Goal: Information Seeking & Learning: Learn about a topic

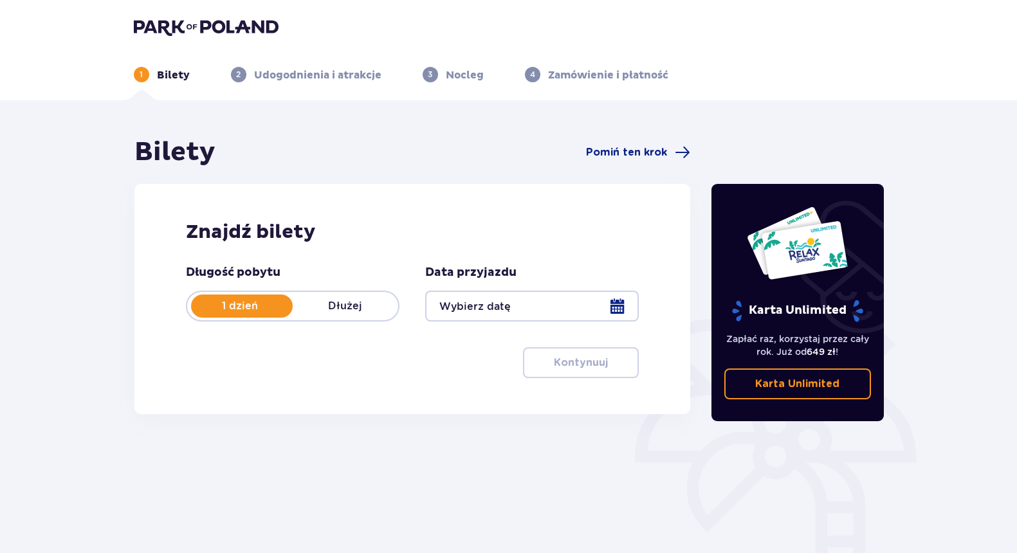
click at [476, 302] on div at bounding box center [531, 306] width 213 height 31
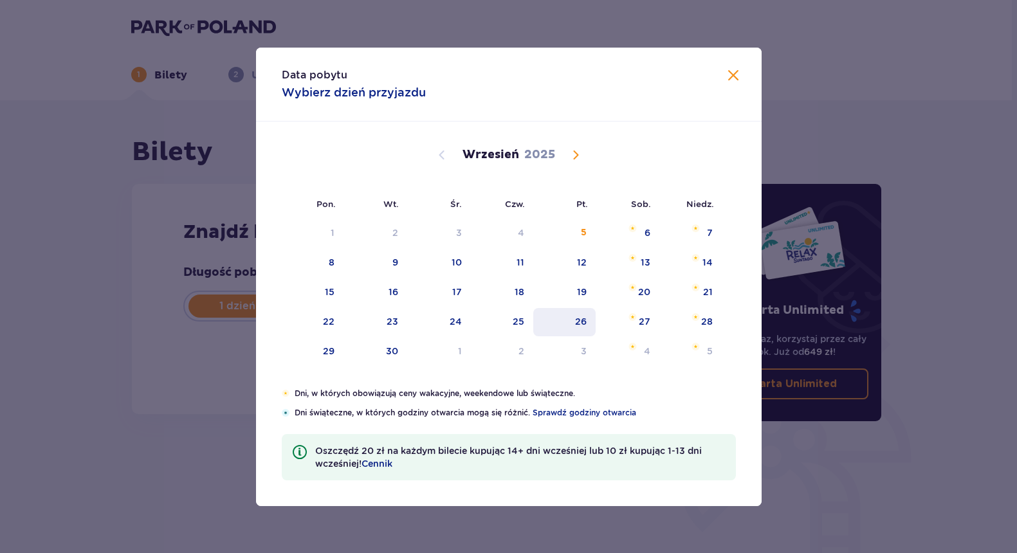
click at [570, 324] on div "26" at bounding box center [564, 322] width 62 height 28
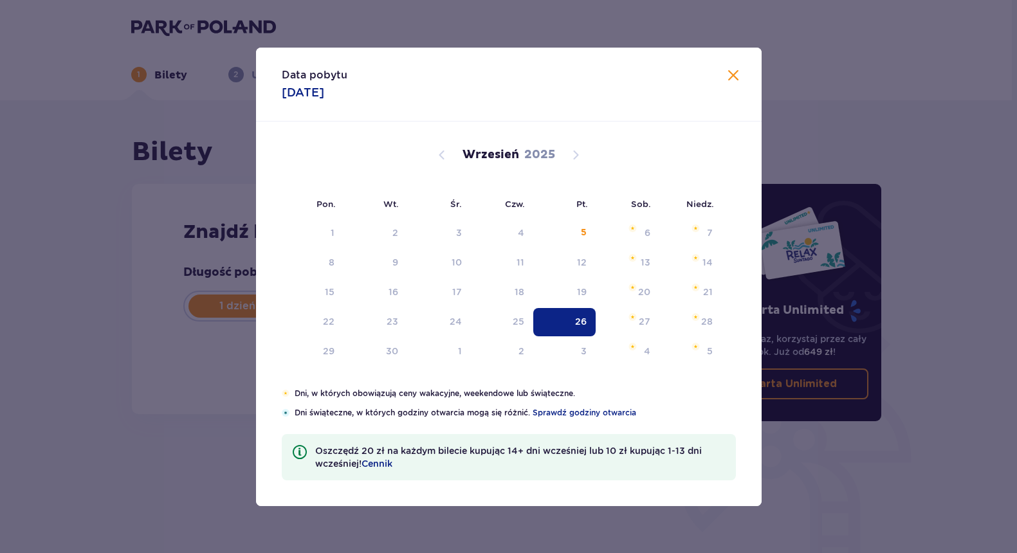
type input "26.09.25"
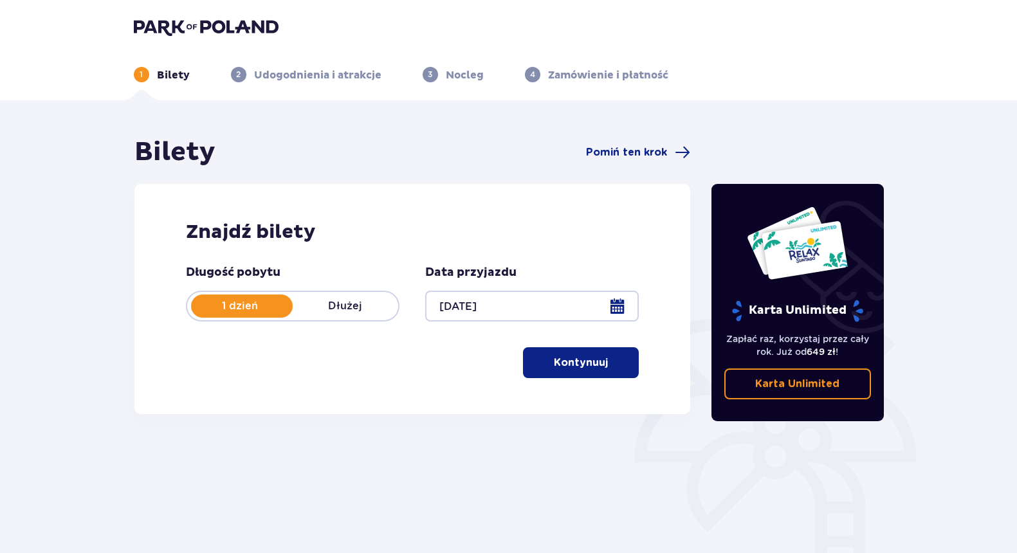
click at [578, 365] on p "Kontynuuj" at bounding box center [581, 363] width 54 height 14
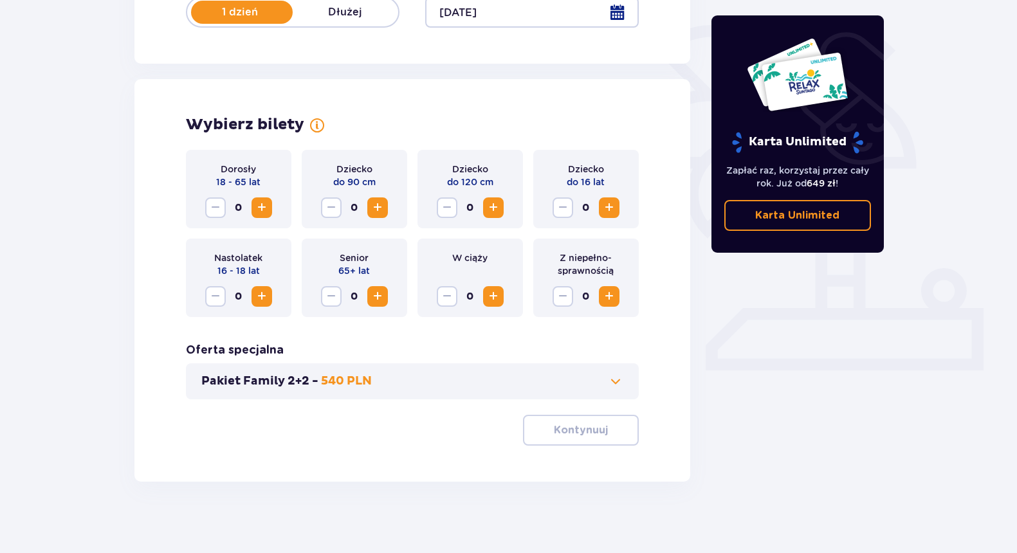
scroll to position [299, 0]
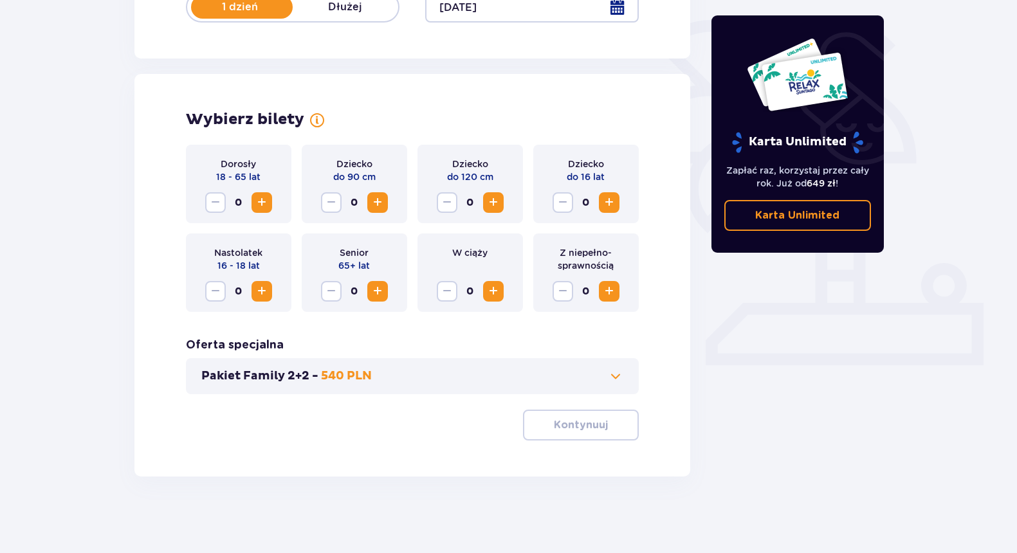
click at [266, 201] on span "Increase" at bounding box center [261, 202] width 15 height 15
click at [588, 427] on p "Kontynuuj" at bounding box center [581, 425] width 54 height 14
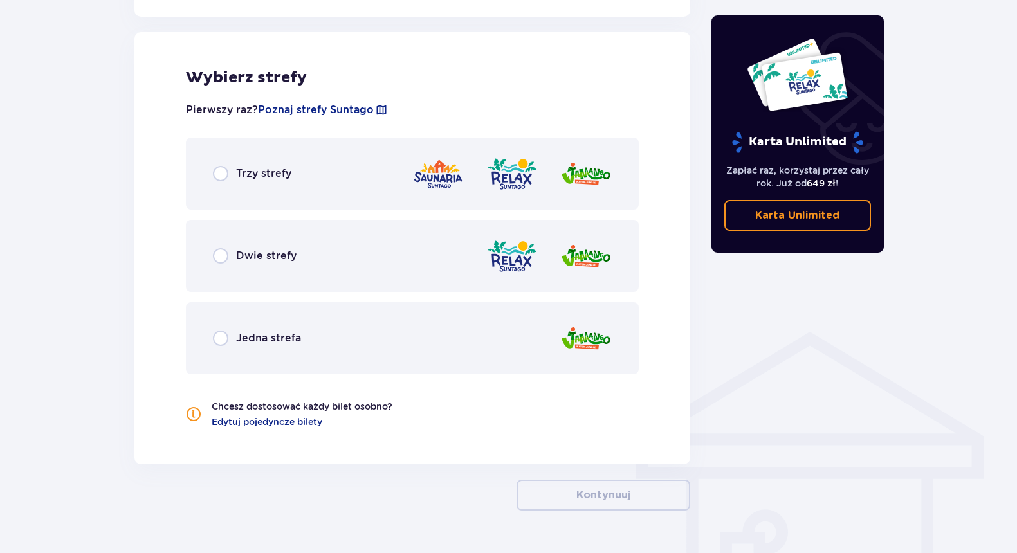
scroll to position [714, 0]
click at [258, 174] on p "Trzy strefy" at bounding box center [263, 172] width 55 height 14
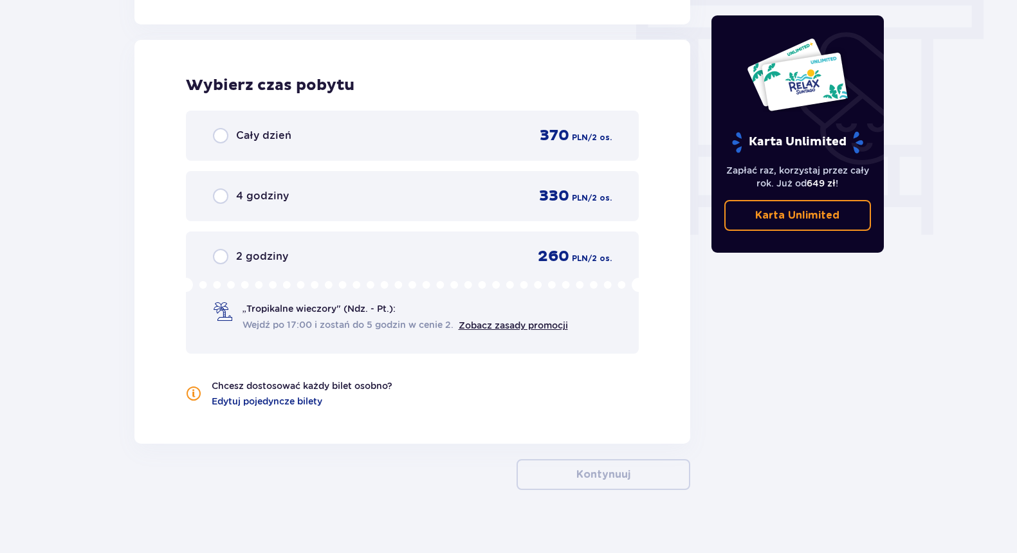
scroll to position [1161, 0]
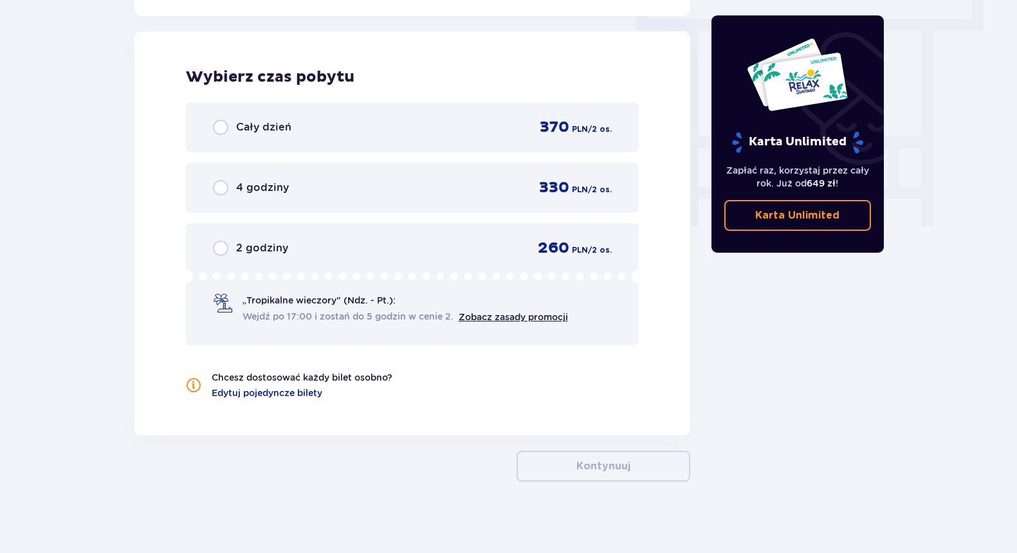
click at [267, 122] on p "Cały dzień" at bounding box center [263, 127] width 55 height 14
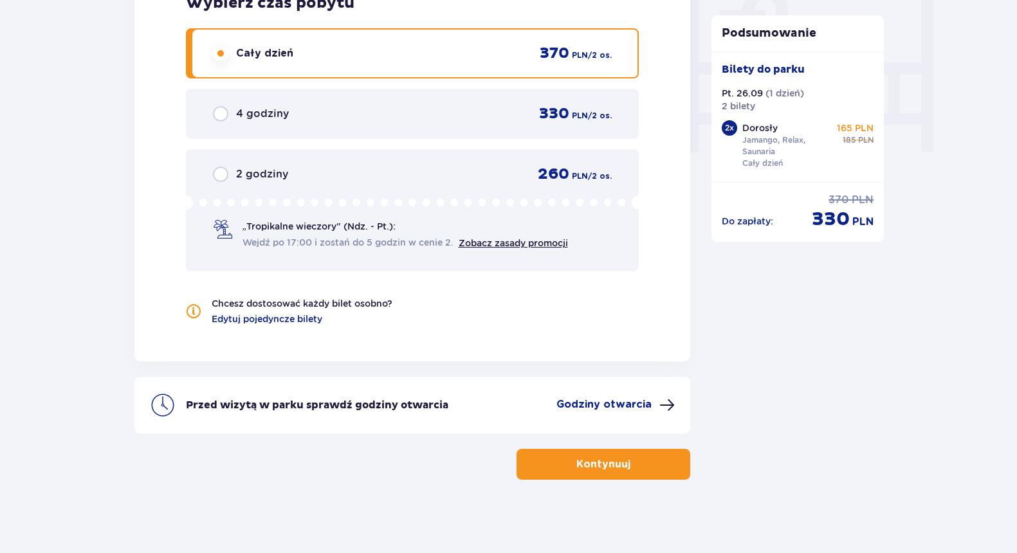
scroll to position [1237, 0]
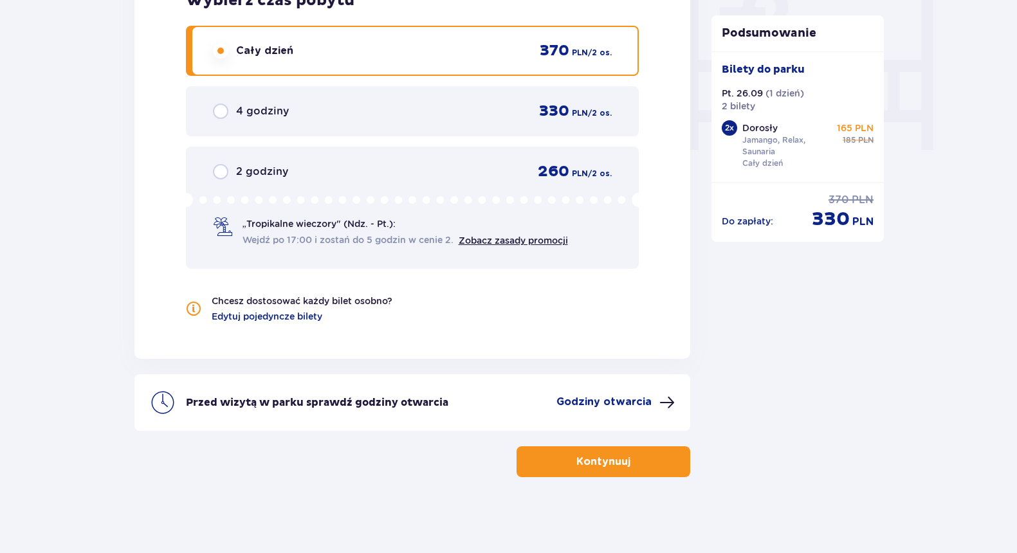
click at [337, 228] on p "„Tropikalne wieczory" (Ndz. - Pt.):" at bounding box center [318, 223] width 153 height 13
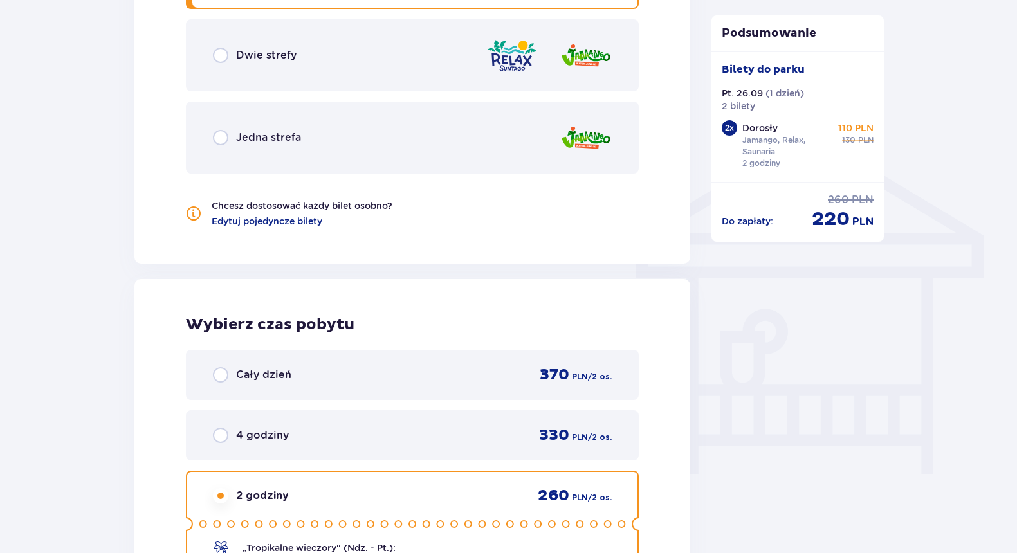
scroll to position [1102, 0]
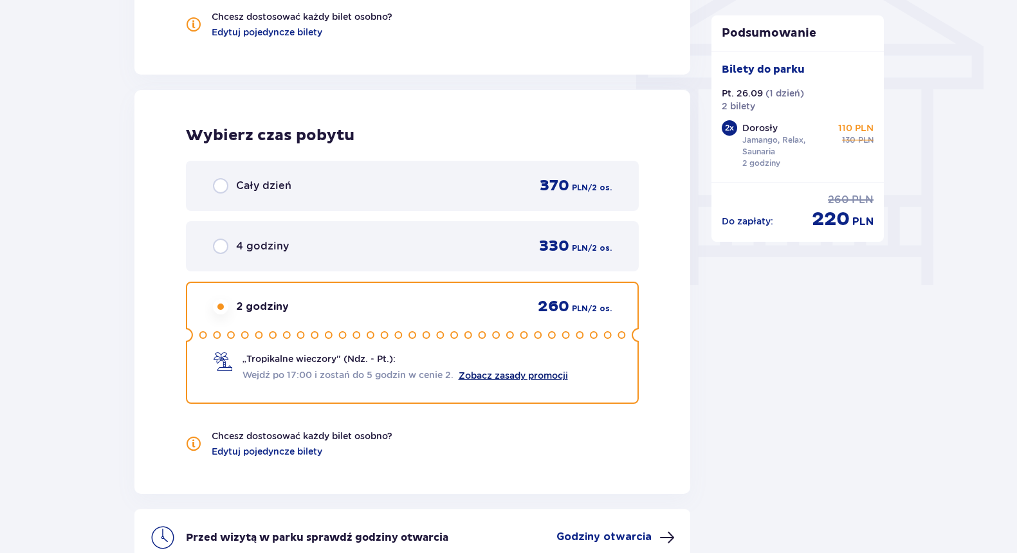
click at [477, 374] on link "Zobacz zasady promocji" at bounding box center [512, 375] width 109 height 10
click at [248, 184] on p "Cały dzień" at bounding box center [263, 186] width 55 height 14
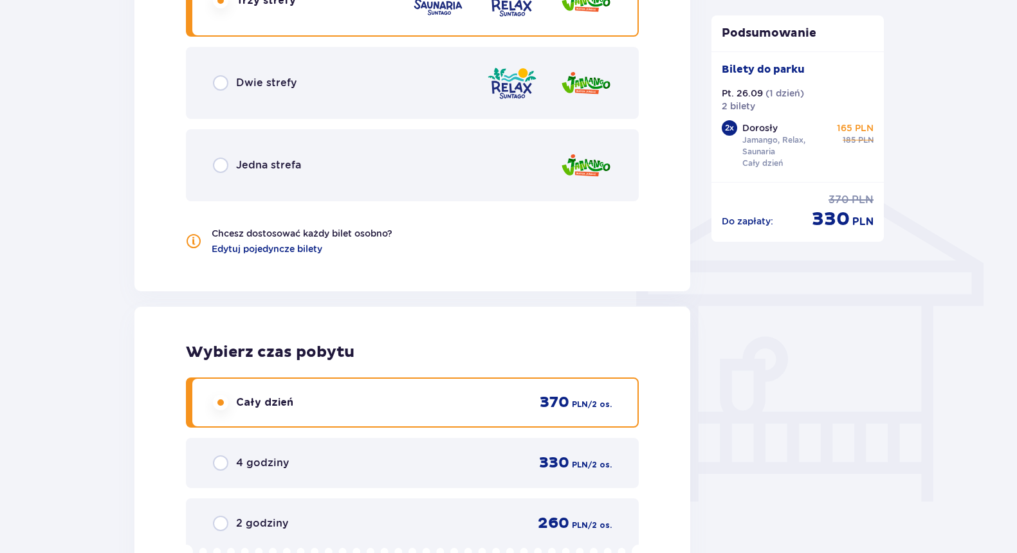
scroll to position [0, 0]
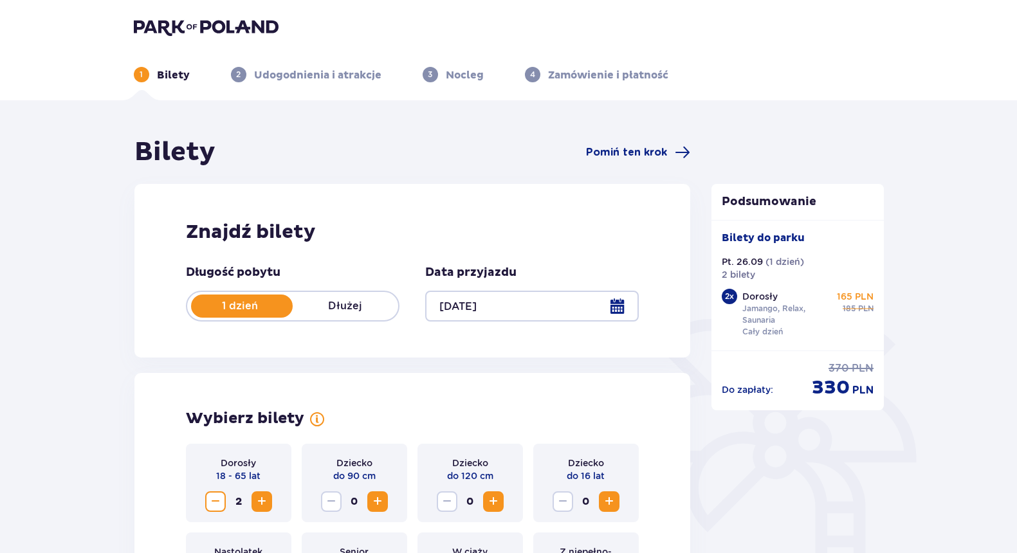
click at [849, 296] on p "165 PLN" at bounding box center [855, 296] width 37 height 13
click at [844, 297] on p "165 PLN" at bounding box center [855, 296] width 37 height 13
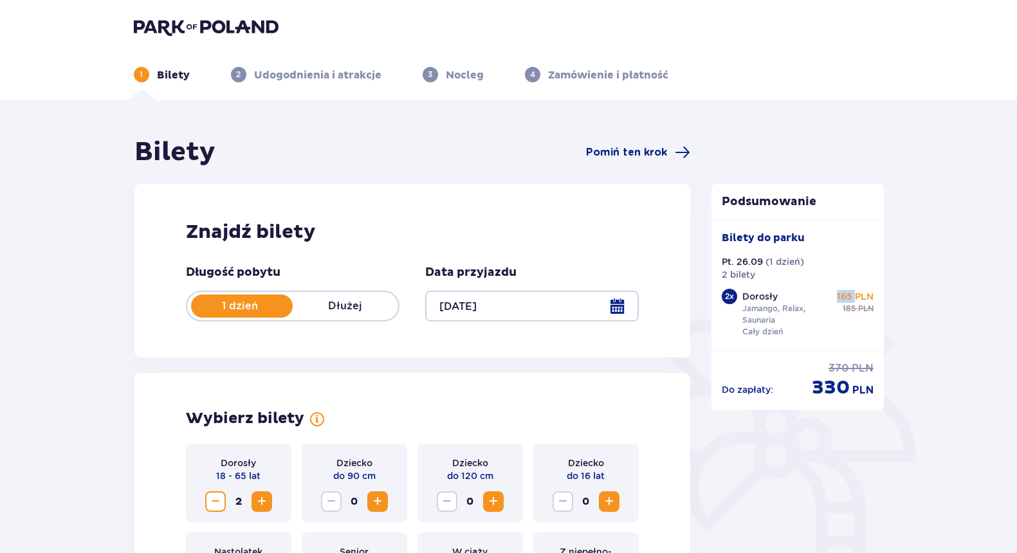
click at [844, 297] on p "165 PLN" at bounding box center [855, 296] width 37 height 13
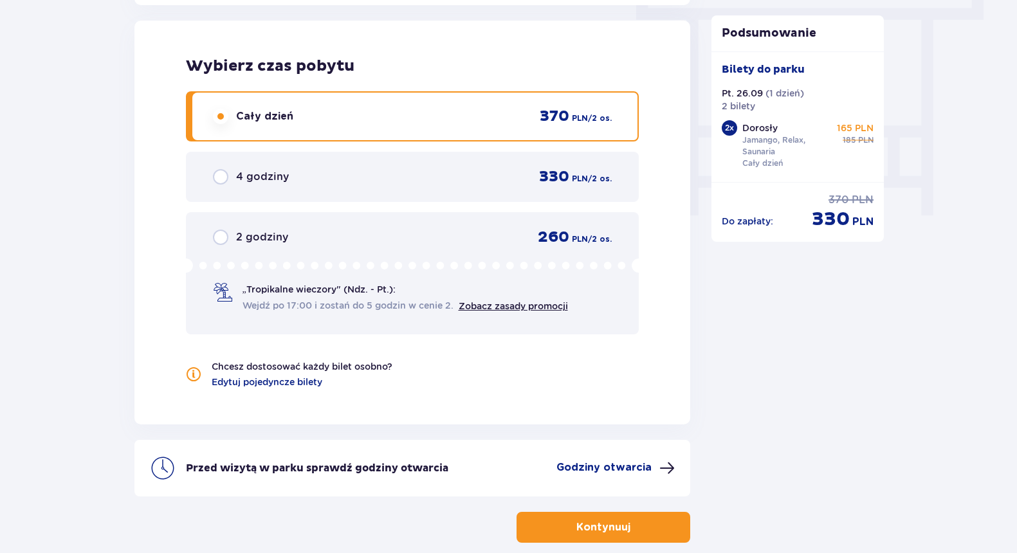
scroll to position [1220, 0]
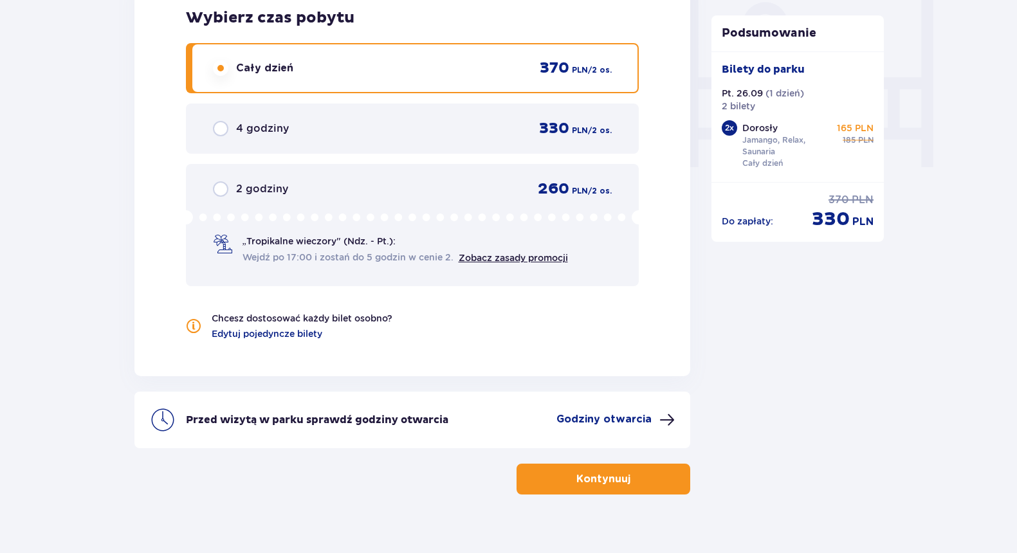
click at [545, 185] on p "260" at bounding box center [554, 188] width 32 height 19
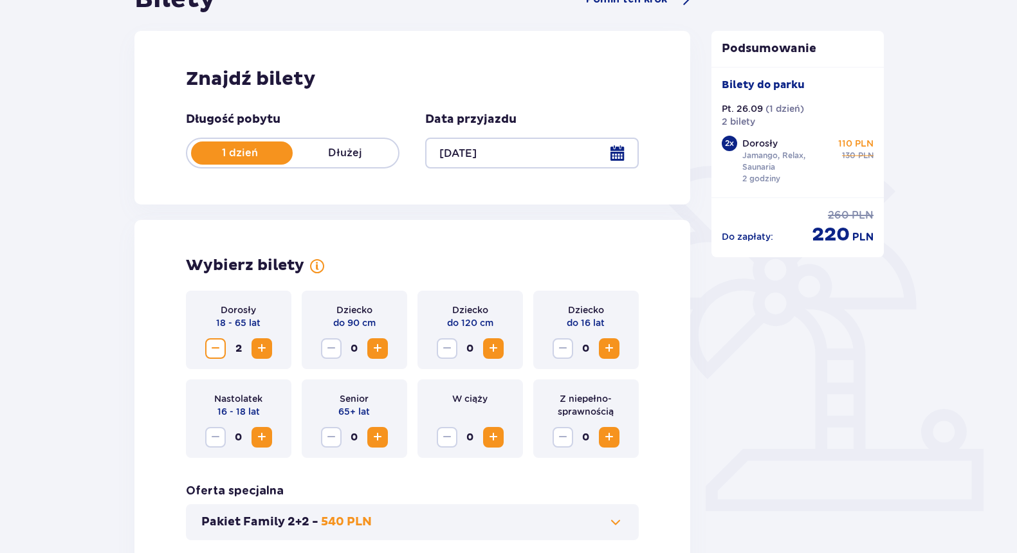
scroll to position [0, 0]
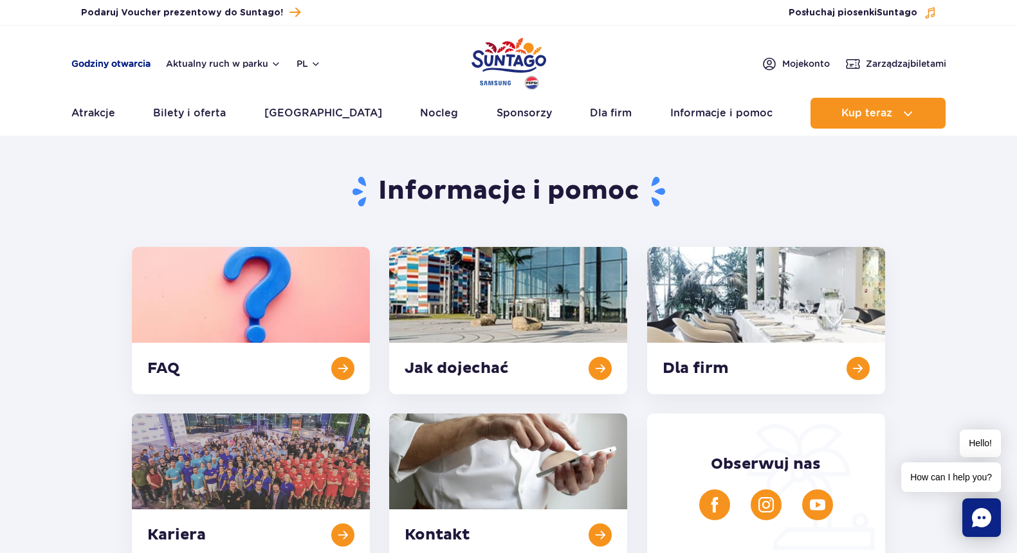
click at [101, 64] on link "Godziny otwarcia" at bounding box center [110, 63] width 79 height 13
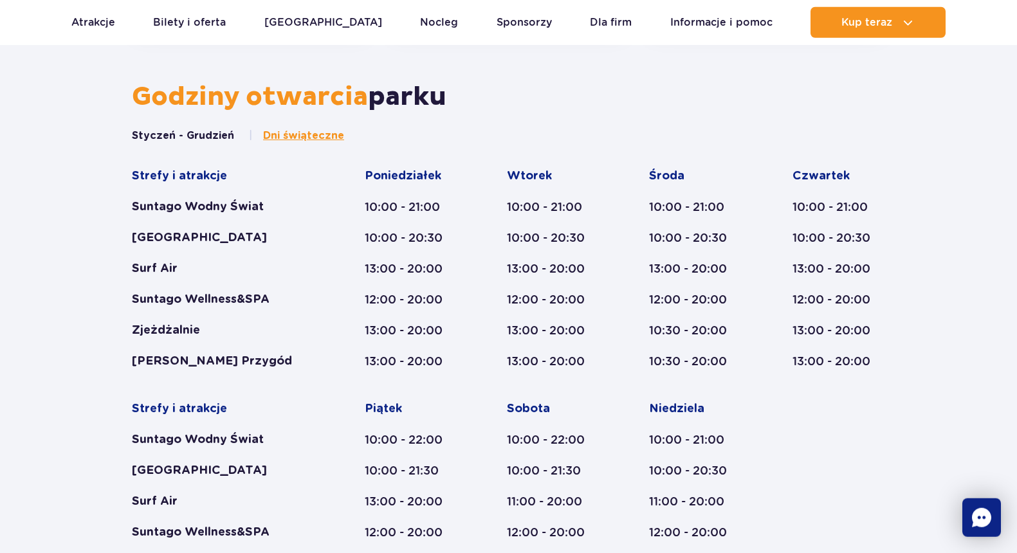
scroll to position [532, 0]
click at [194, 204] on div "Suntago Wodny Świat" at bounding box center [223, 206] width 183 height 15
click at [193, 204] on div "Suntago Wodny Świat" at bounding box center [223, 206] width 183 height 15
click at [400, 199] on div "10:00 - 21:00" at bounding box center [411, 206] width 93 height 15
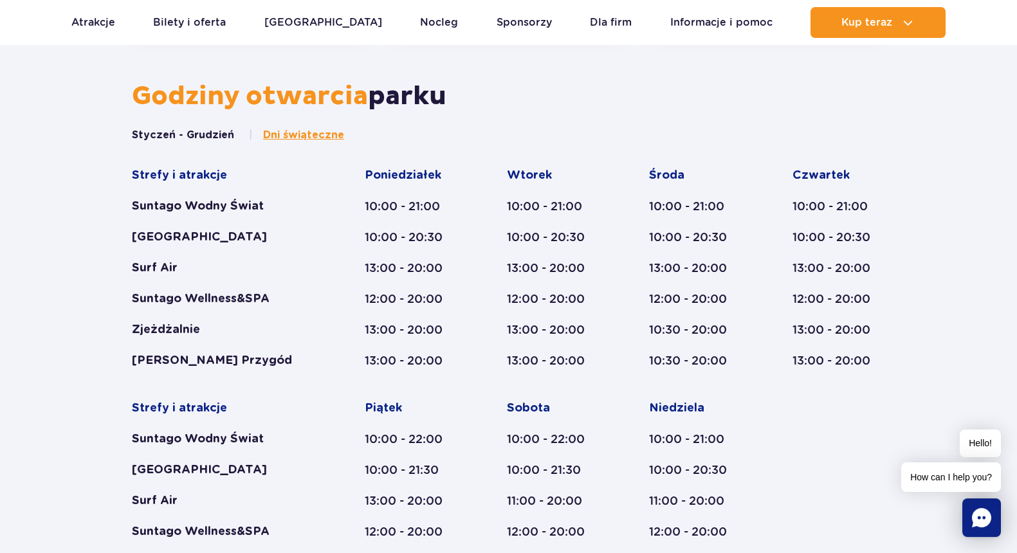
click at [262, 299] on div "Suntago Wellness&SPA" at bounding box center [223, 298] width 183 height 15
click at [184, 206] on div "Suntago Wodny Świat" at bounding box center [223, 206] width 183 height 15
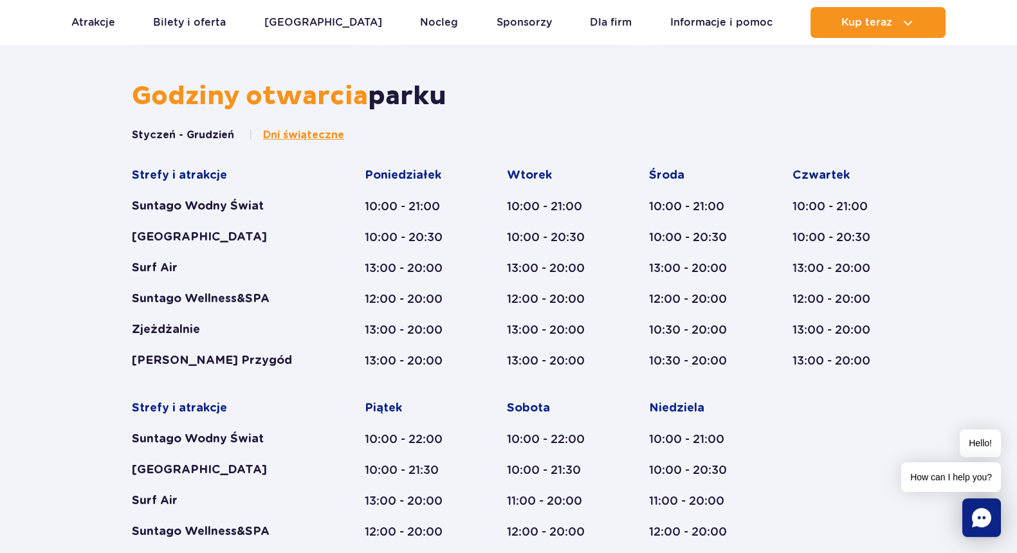
drag, startPoint x: 184, startPoint y: 206, endPoint x: 188, endPoint y: 212, distance: 7.0
click at [186, 206] on div "Suntago Wodny Świat" at bounding box center [223, 206] width 183 height 15
click at [204, 297] on div "Suntago Wellness&SPA" at bounding box center [223, 298] width 183 height 15
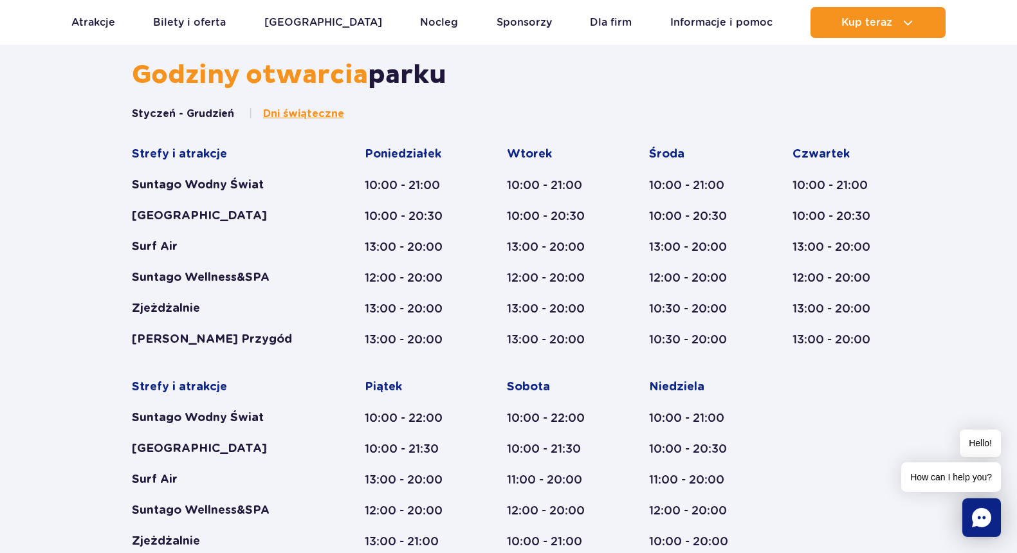
scroll to position [667, 0]
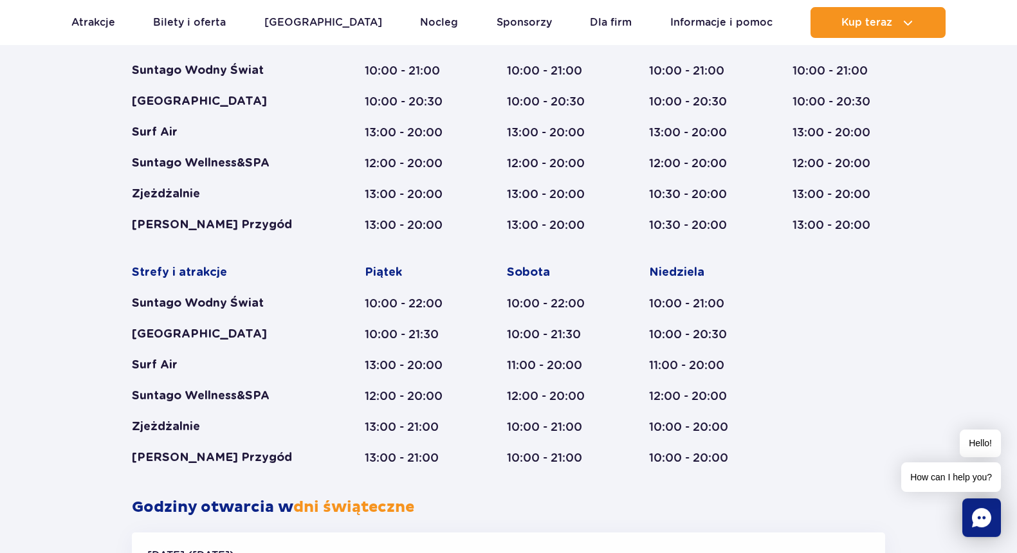
click at [238, 396] on div "Suntago Wellness&SPA" at bounding box center [223, 395] width 183 height 15
click at [423, 401] on div "12:00 - 20:00" at bounding box center [411, 395] width 93 height 15
click at [423, 403] on div "12:00 - 20:00" at bounding box center [411, 395] width 93 height 15
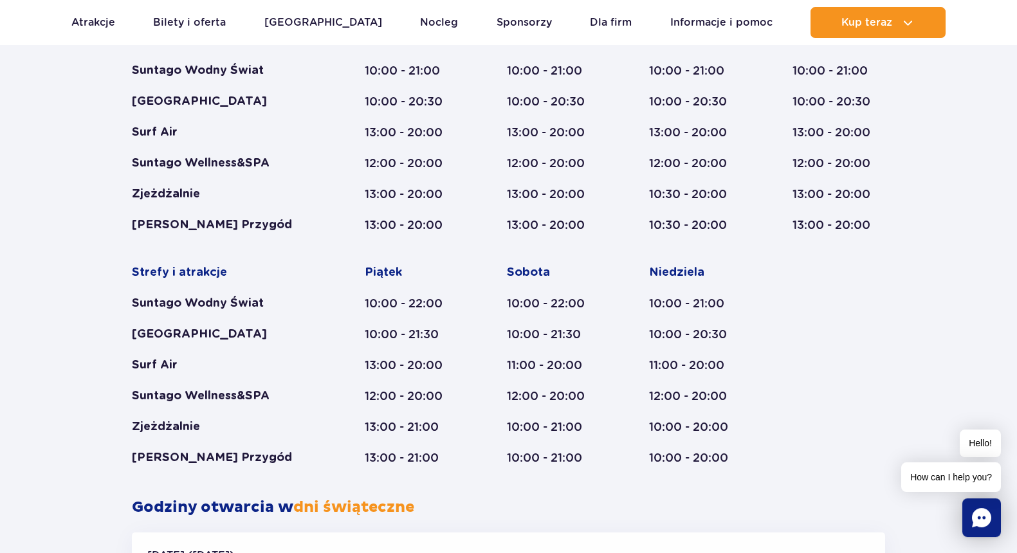
click at [423, 403] on div "12:00 - 20:00" at bounding box center [411, 395] width 93 height 15
click at [403, 299] on div "10:00 - 22:00" at bounding box center [411, 303] width 93 height 15
click at [566, 304] on div "10:00 - 22:00" at bounding box center [553, 303] width 93 height 15
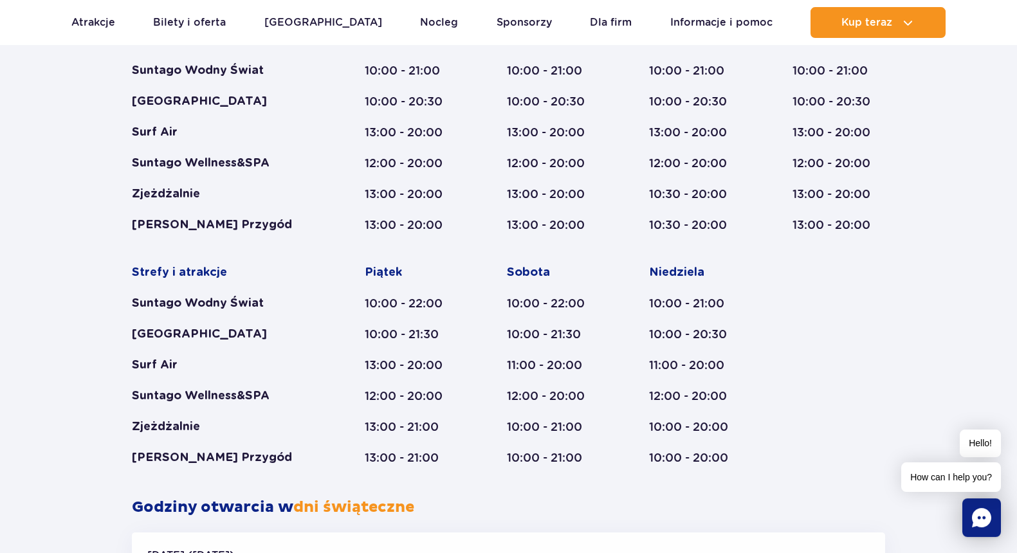
click at [419, 298] on div "10:00 - 22:00" at bounding box center [411, 303] width 93 height 15
click at [434, 231] on div "13:00 - 20:00" at bounding box center [411, 224] width 93 height 15
click at [529, 199] on div "13:00 - 20:00" at bounding box center [553, 193] width 93 height 15
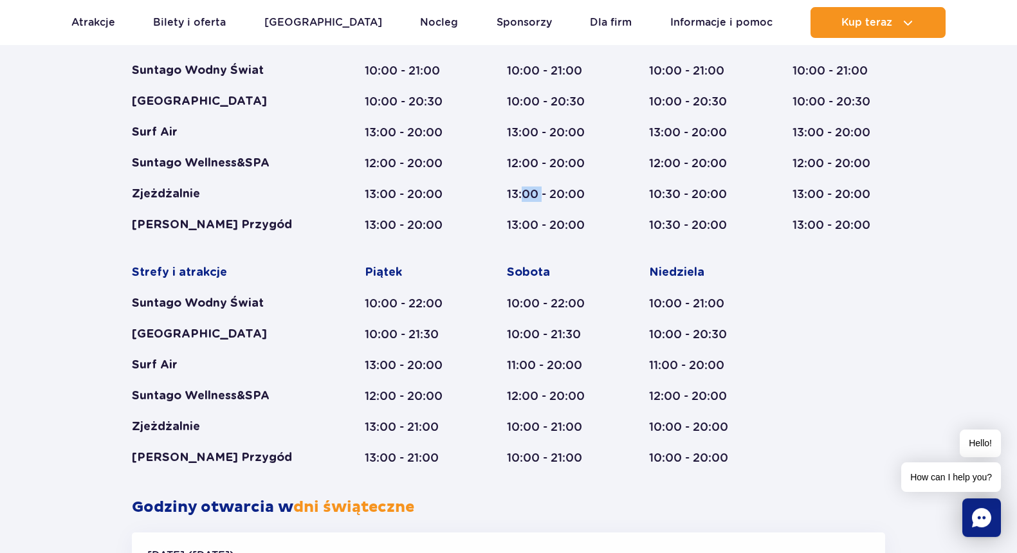
click at [529, 199] on div "13:00 - 20:00" at bounding box center [553, 193] width 93 height 15
click at [545, 217] on div "Wtorek 10:00 - 21:00 10:00 - 20:30 13:00 - 20:00 12:00 - 20:00 13:00 - 20:00 13…" at bounding box center [553, 132] width 93 height 201
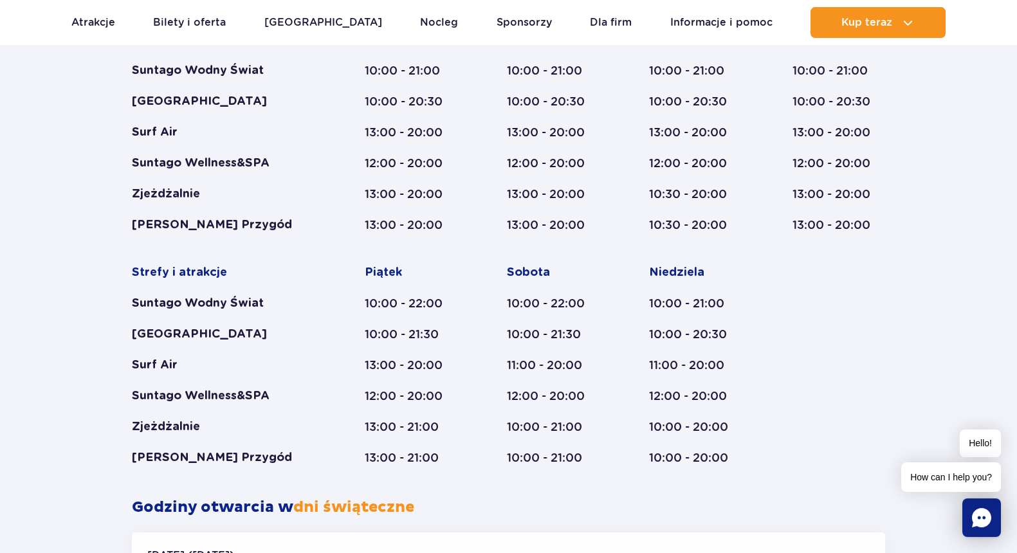
click at [543, 199] on div "13:00 - 20:00" at bounding box center [553, 193] width 93 height 15
click at [430, 163] on div "12:00 - 20:00" at bounding box center [411, 163] width 93 height 15
click at [550, 163] on div "12:00 - 20:00" at bounding box center [553, 163] width 93 height 15
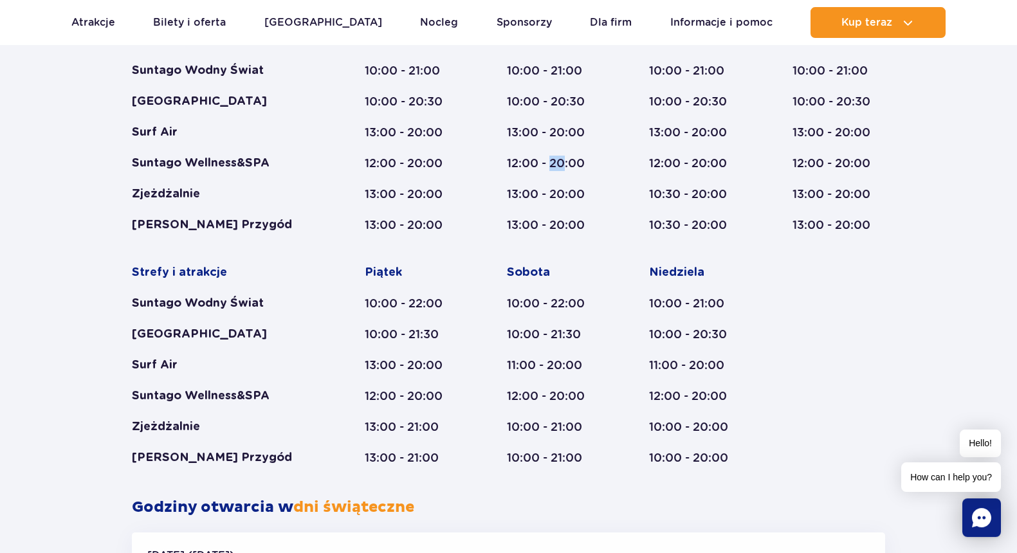
click at [550, 163] on div "12:00 - 20:00" at bounding box center [553, 163] width 93 height 15
drag, startPoint x: 530, startPoint y: 190, endPoint x: 532, endPoint y: 206, distance: 16.1
click at [530, 192] on div "13:00 - 20:00" at bounding box center [553, 193] width 93 height 15
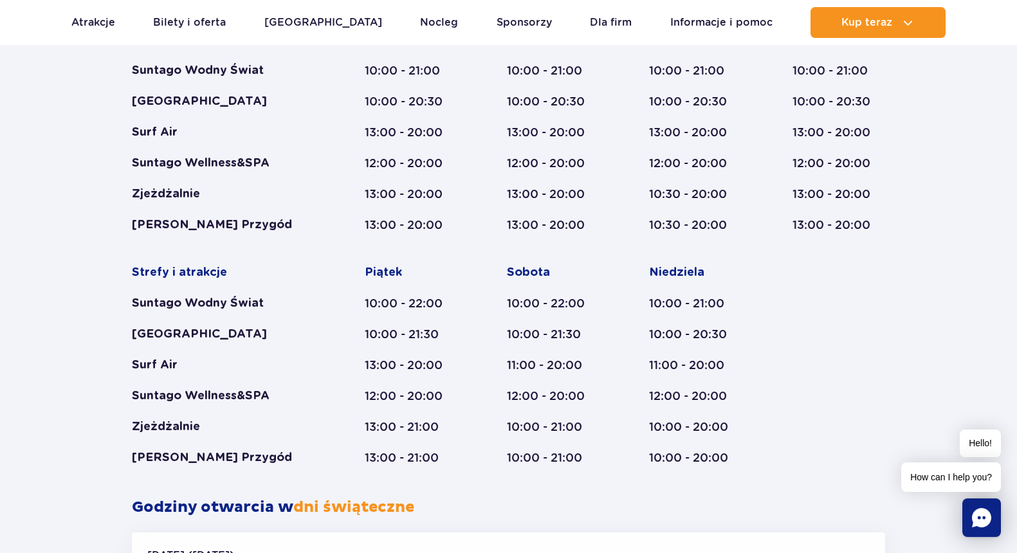
click at [214, 168] on div "Suntago Wellness&SPA" at bounding box center [223, 163] width 183 height 15
click at [308, 167] on div "Suntago Wellness&SPA" at bounding box center [223, 163] width 183 height 15
click at [222, 394] on div "Suntago Wellness&SPA" at bounding box center [223, 395] width 183 height 15
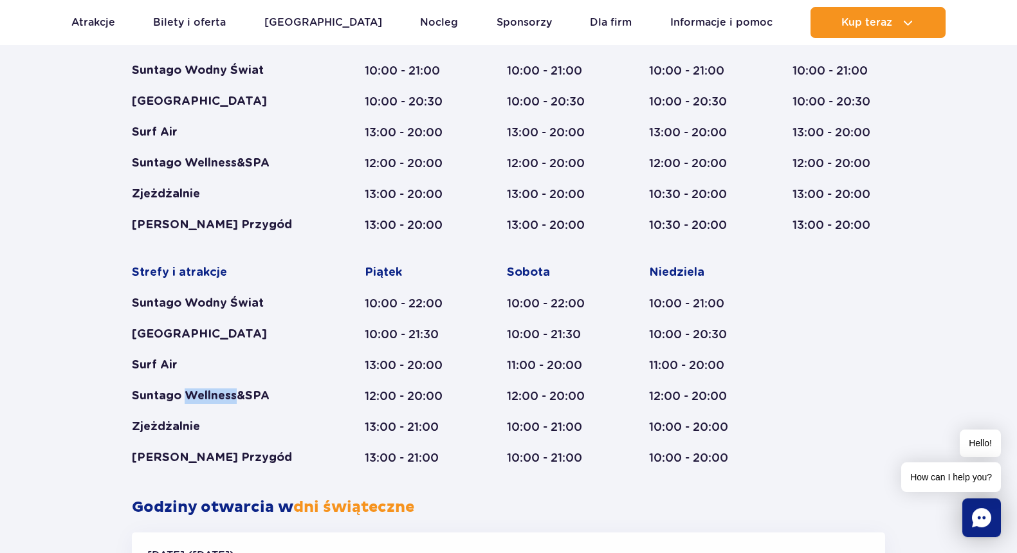
click at [222, 394] on div "Suntago Wellness&SPA" at bounding box center [223, 395] width 183 height 15
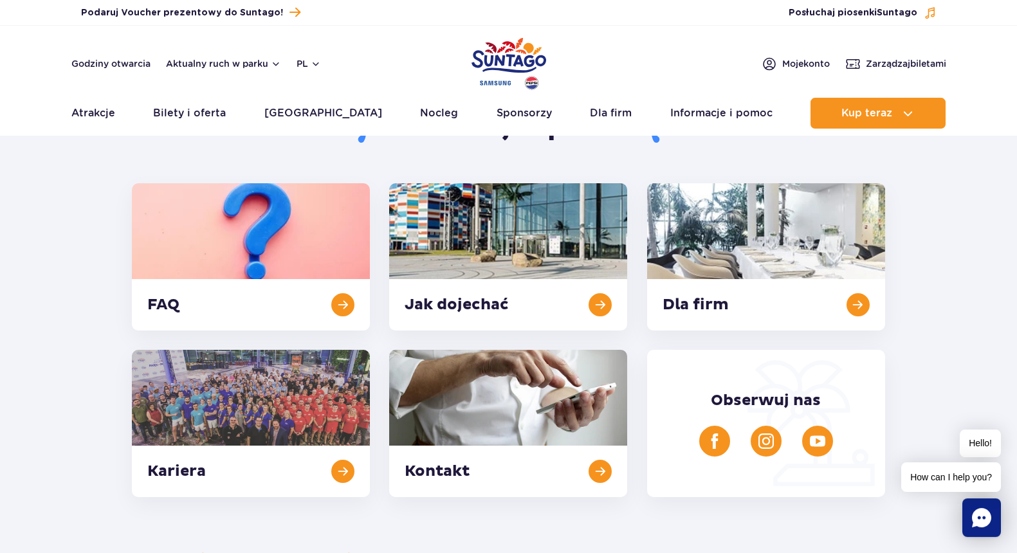
scroll to position [0, 0]
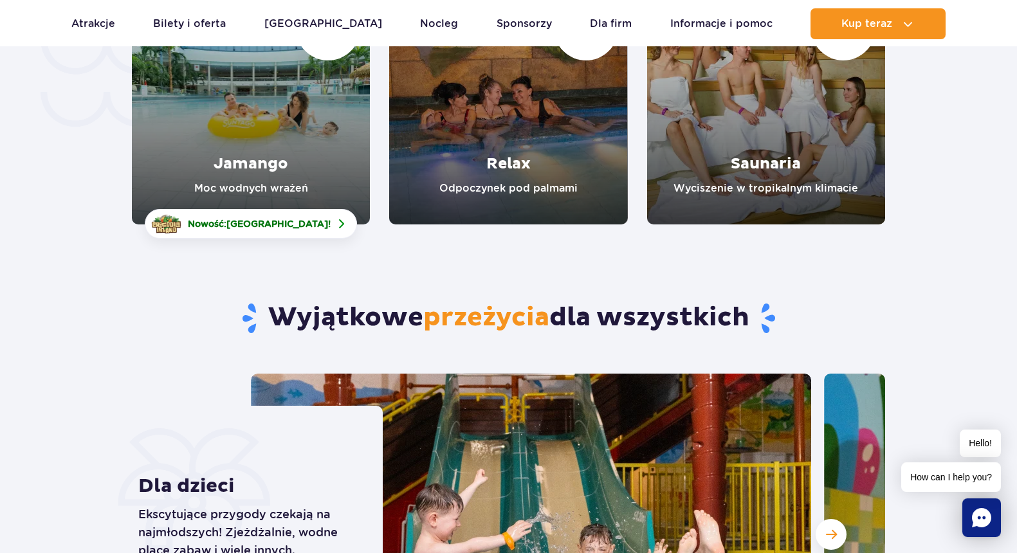
scroll to position [2846, 0]
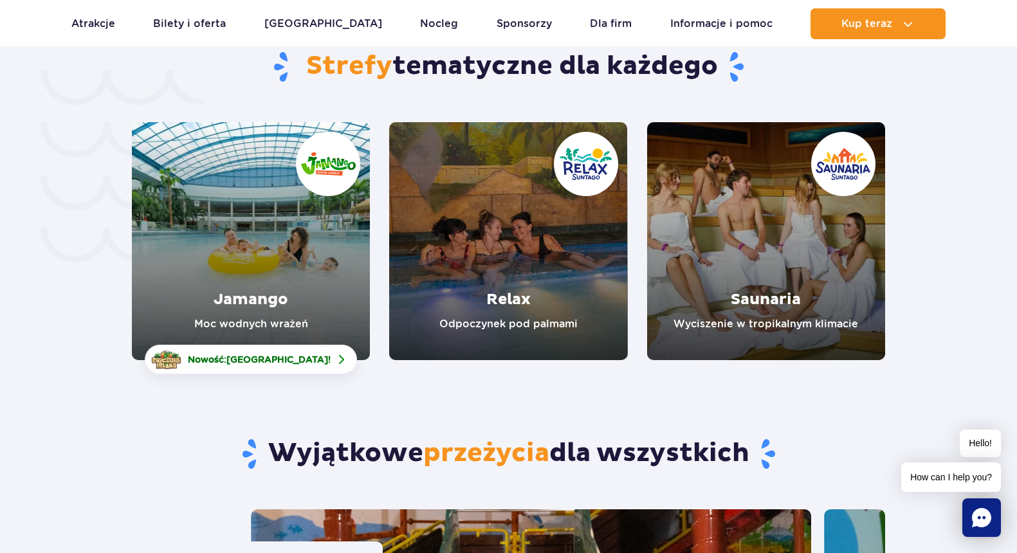
click at [529, 234] on link "Relax" at bounding box center [508, 241] width 238 height 238
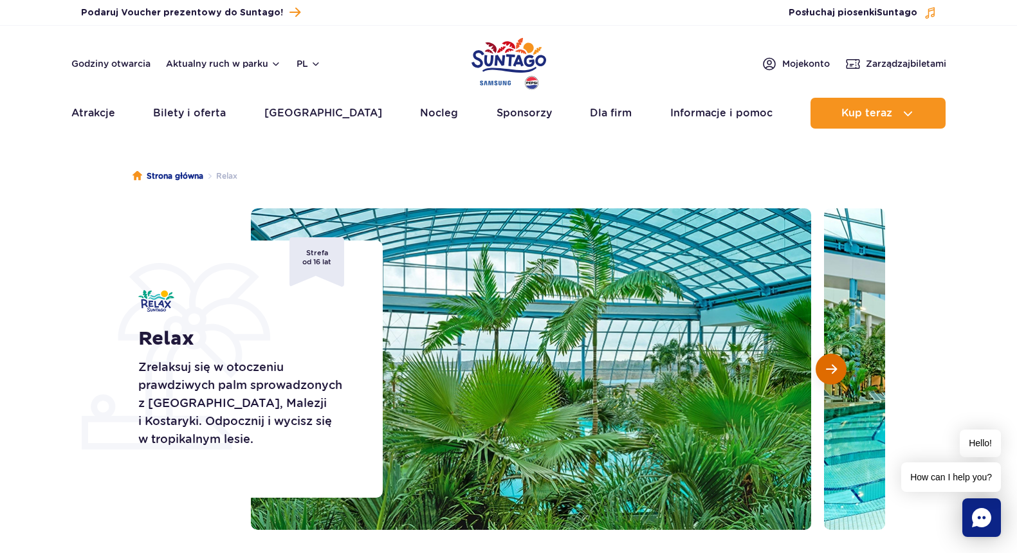
click at [834, 365] on button "Następny slajd" at bounding box center [830, 369] width 31 height 31
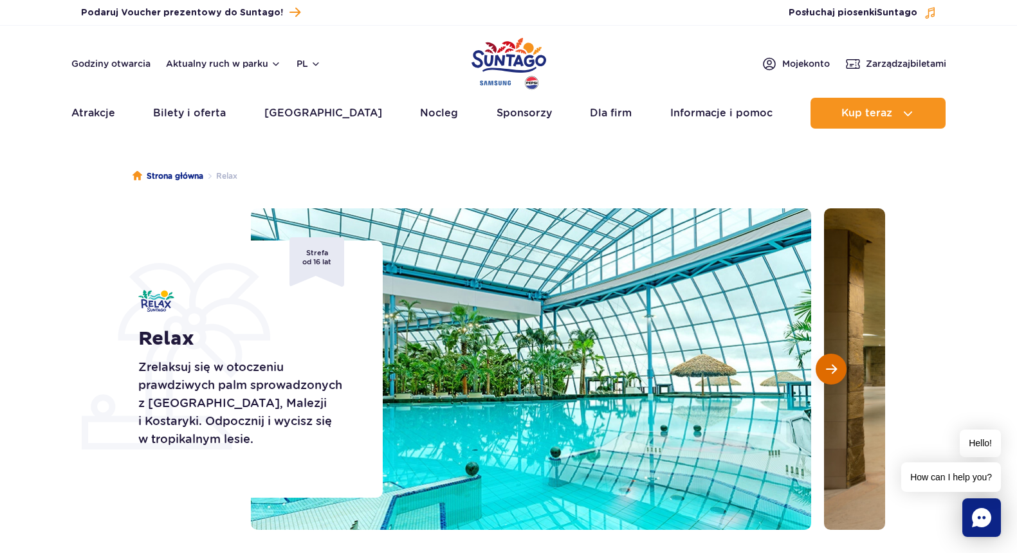
click at [832, 363] on button "Następny slajd" at bounding box center [830, 369] width 31 height 31
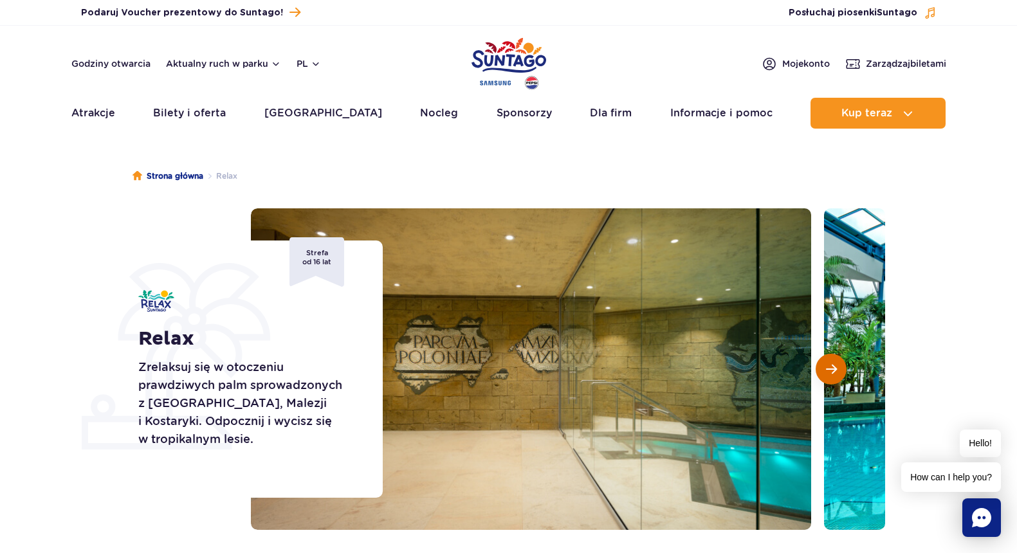
click at [832, 362] on button "Następny slajd" at bounding box center [830, 369] width 31 height 31
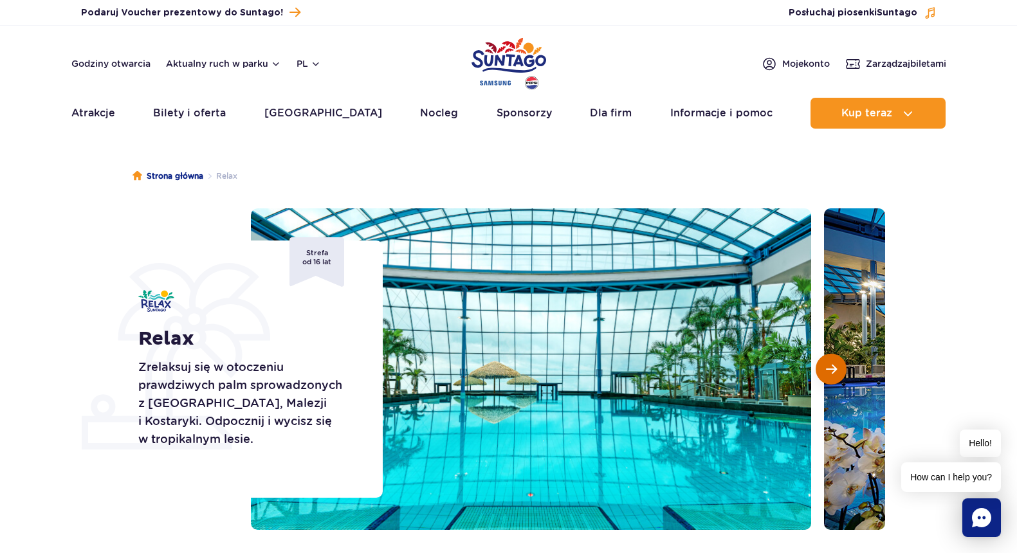
click at [832, 362] on button "Następny slajd" at bounding box center [830, 369] width 31 height 31
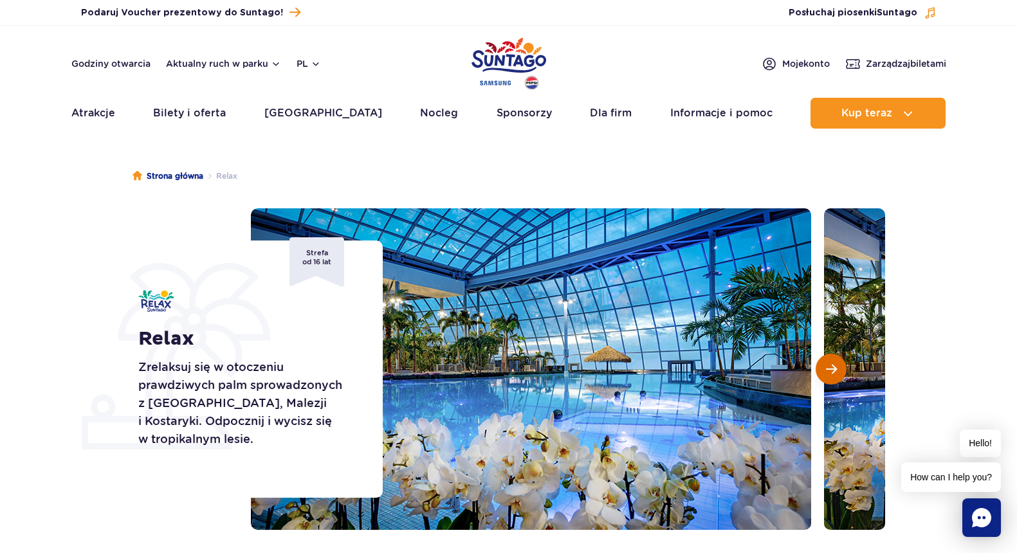
click at [832, 360] on button "Następny slajd" at bounding box center [830, 369] width 31 height 31
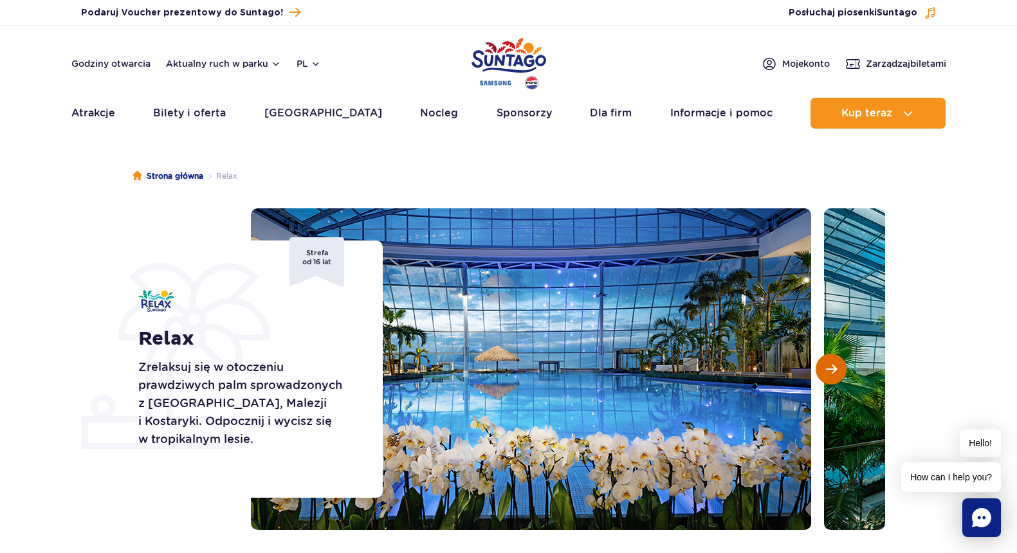
click at [832, 359] on button "Następny slajd" at bounding box center [830, 369] width 31 height 31
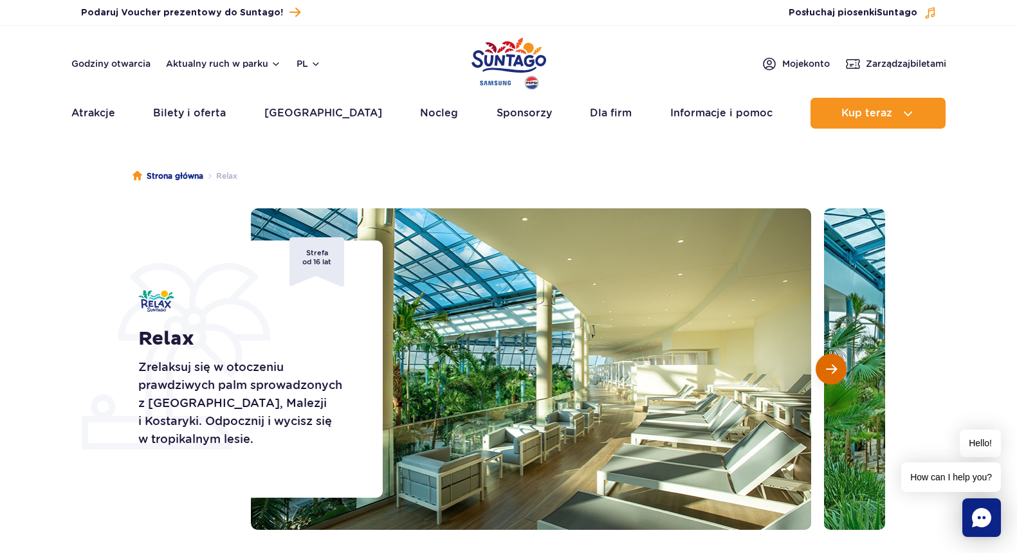
click at [831, 357] on button "Następny slajd" at bounding box center [830, 369] width 31 height 31
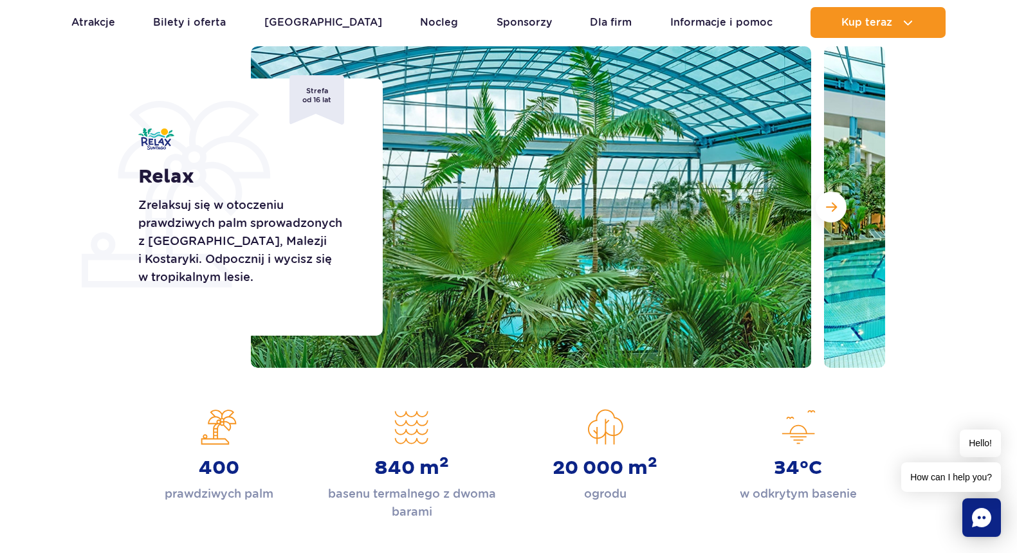
scroll to position [271, 0]
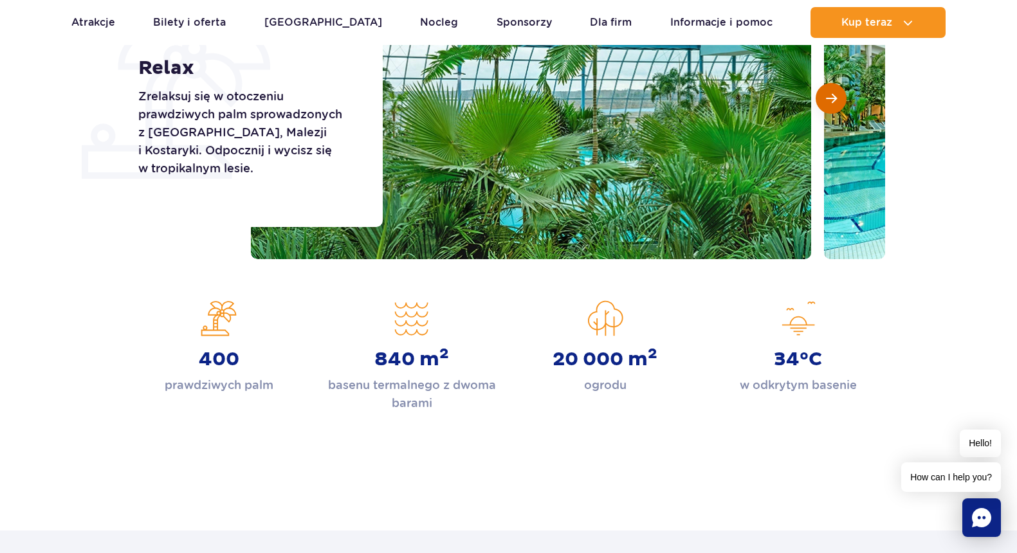
click at [832, 96] on span "Następny slajd" at bounding box center [831, 99] width 11 height 12
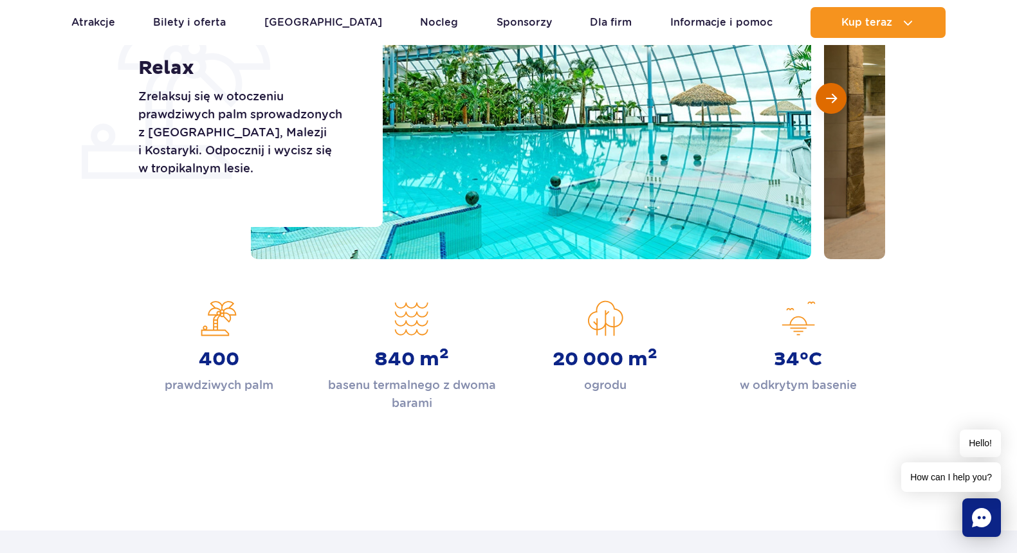
click at [838, 95] on button "Następny slajd" at bounding box center [830, 98] width 31 height 31
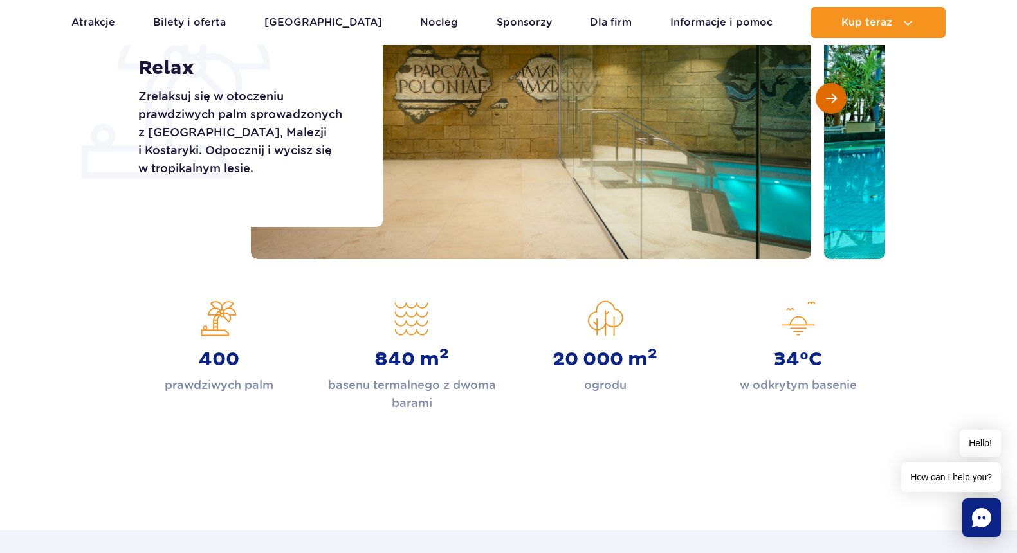
click at [839, 92] on button "Następny slajd" at bounding box center [830, 98] width 31 height 31
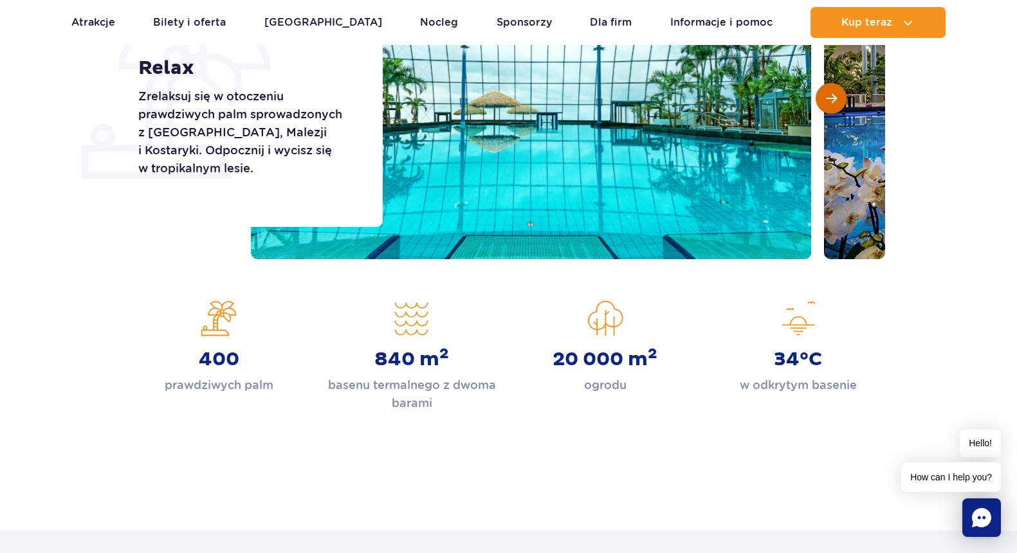
click at [839, 92] on button "Następny slajd" at bounding box center [830, 98] width 31 height 31
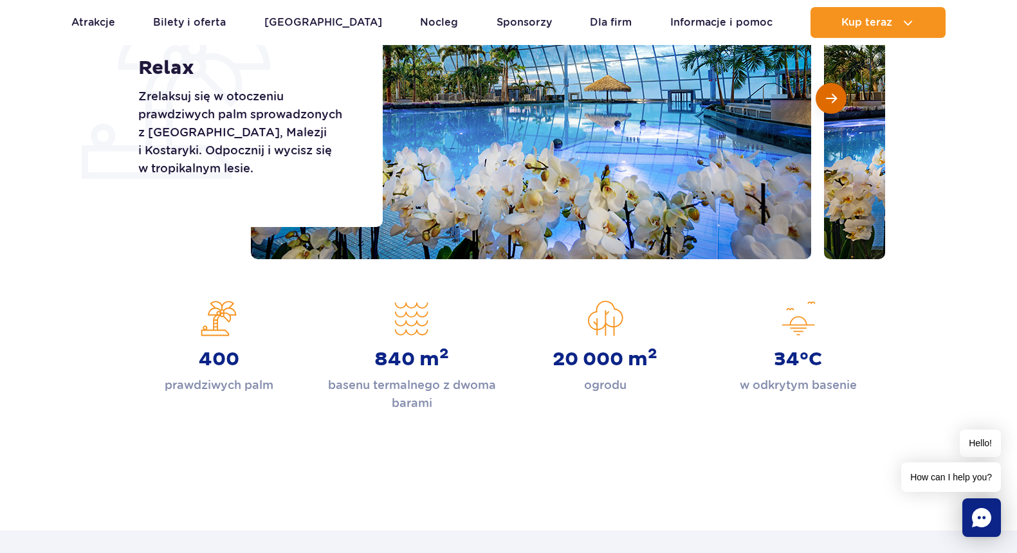
click at [839, 91] on button "Następny slajd" at bounding box center [830, 98] width 31 height 31
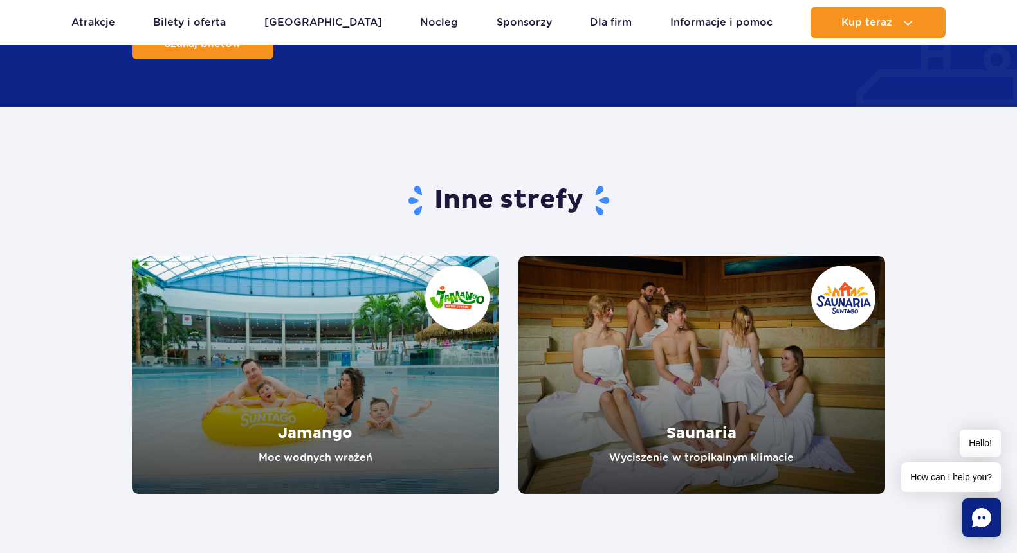
scroll to position [2304, 0]
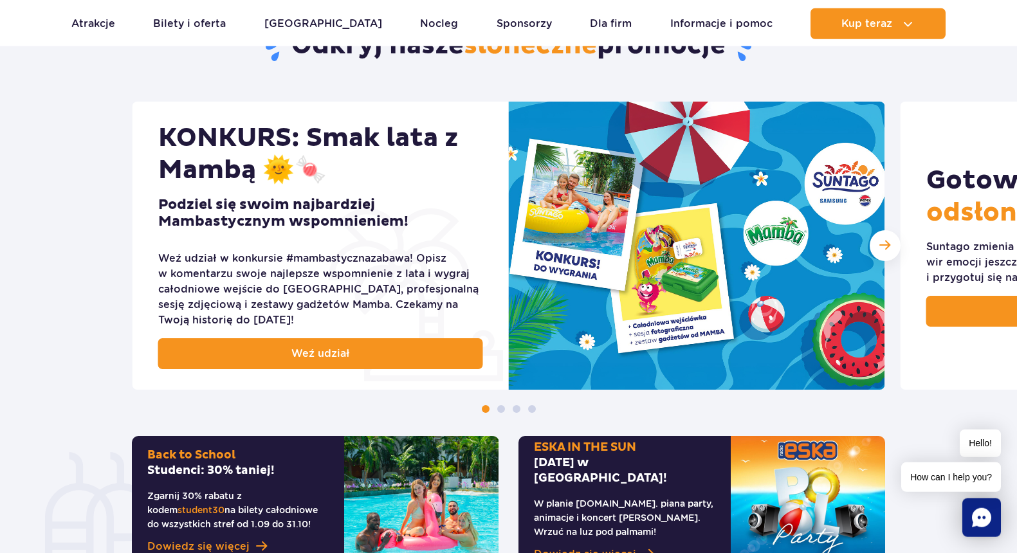
scroll to position [542, 0]
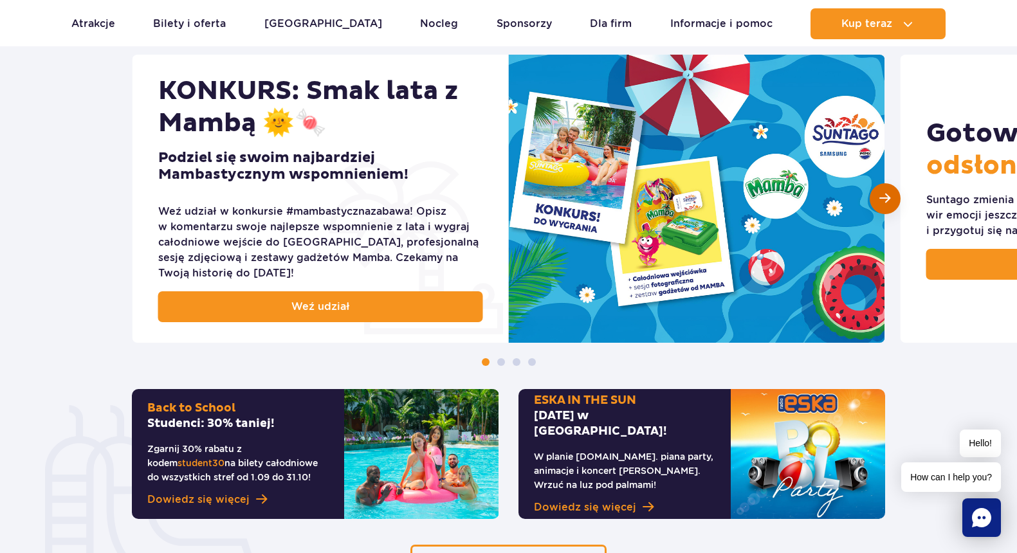
click at [884, 198] on span "Następny slajd" at bounding box center [884, 198] width 11 height 12
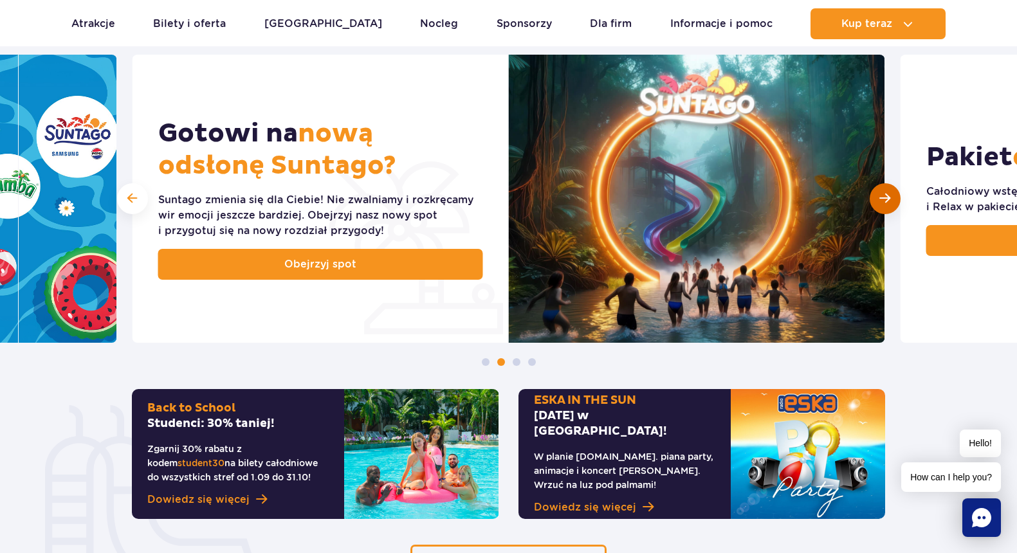
click at [881, 198] on span "Następny slajd" at bounding box center [884, 198] width 11 height 12
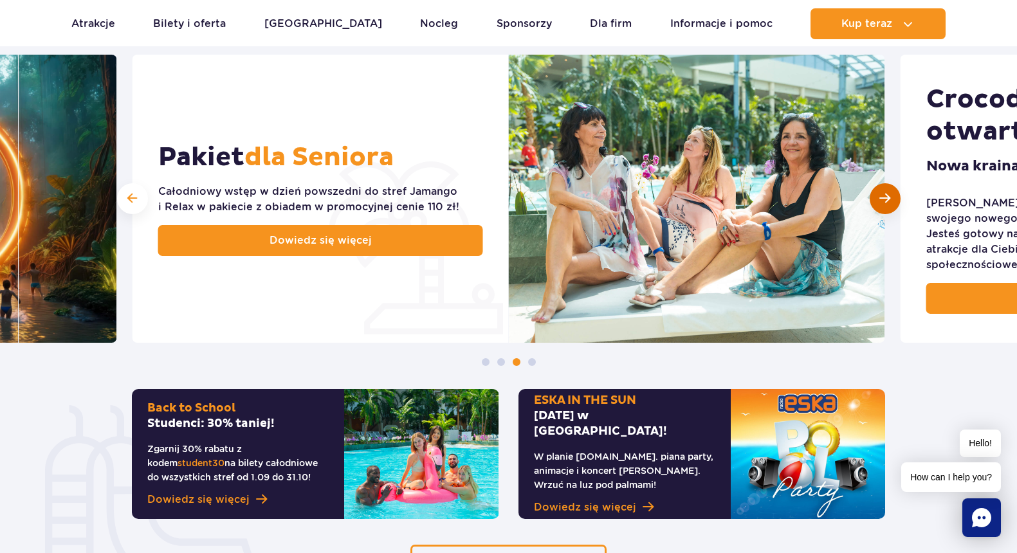
click at [885, 203] on span "Następny slajd" at bounding box center [884, 198] width 11 height 12
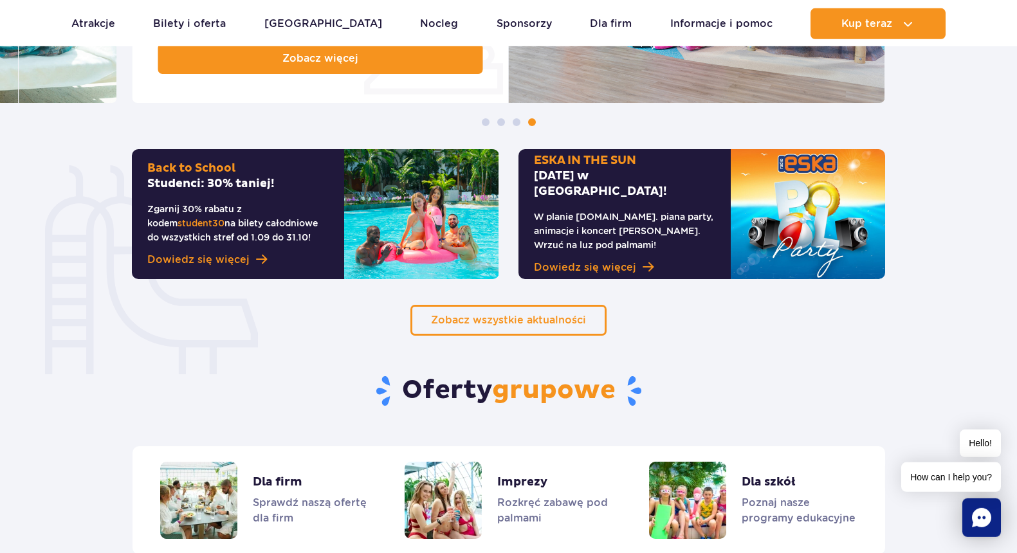
scroll to position [678, 0]
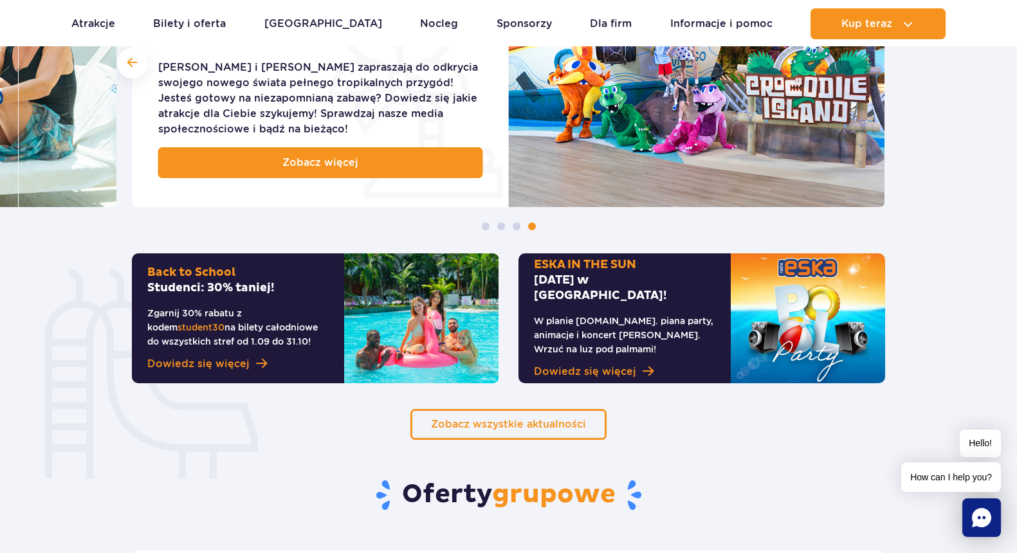
click at [488, 226] on span at bounding box center [486, 226] width 8 height 8
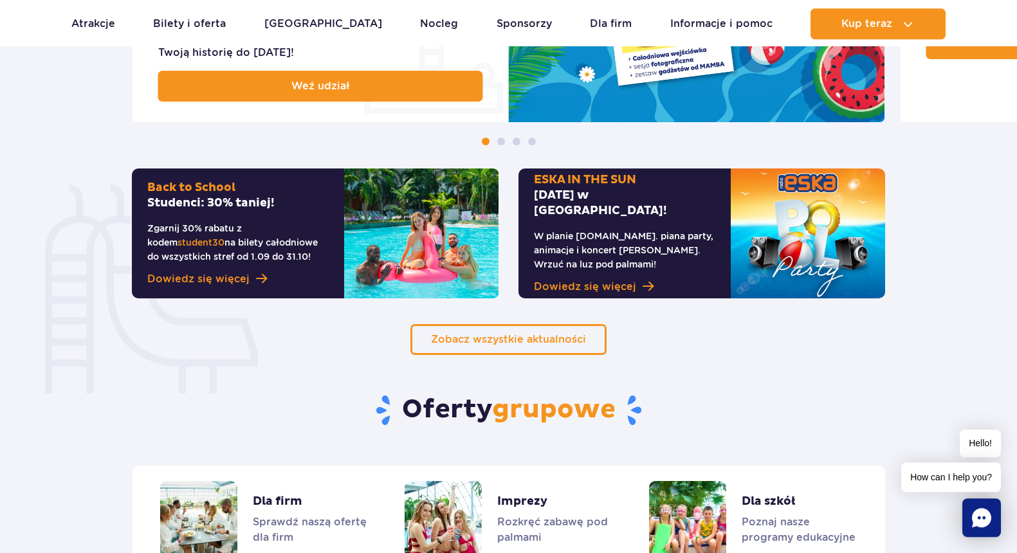
scroll to position [813, 0]
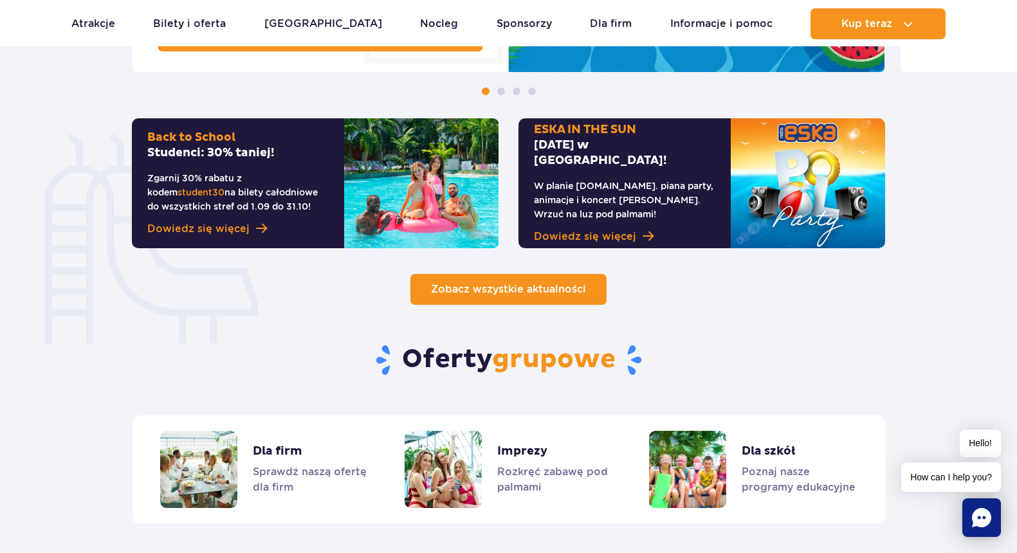
click at [538, 284] on span "Zobacz wszystkie aktualności" at bounding box center [508, 289] width 155 height 12
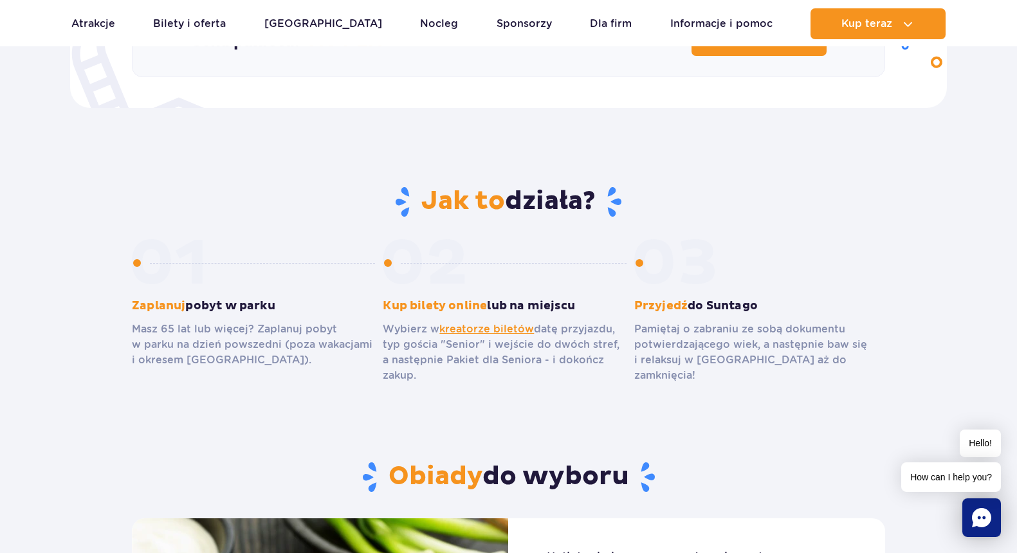
scroll to position [678, 0]
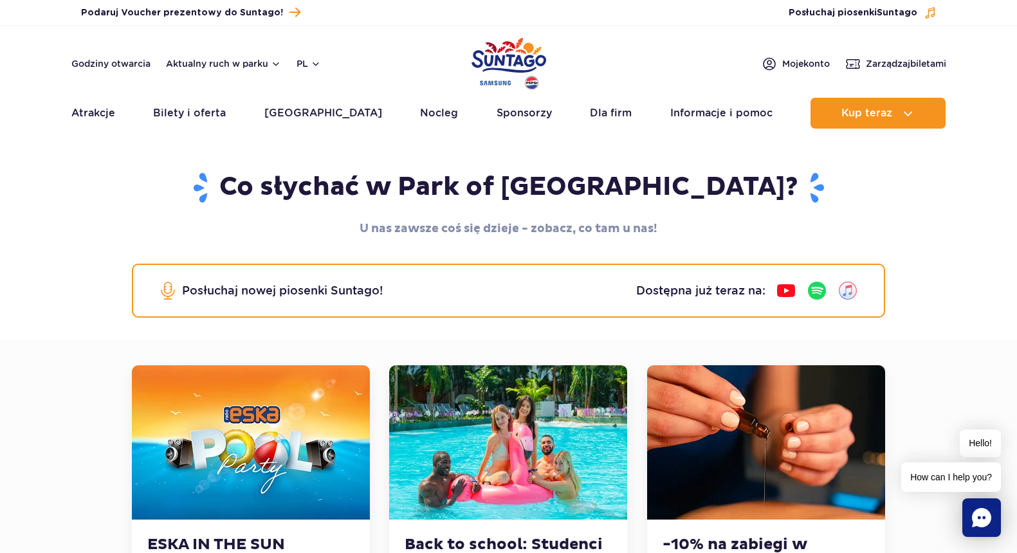
scroll to position [406, 0]
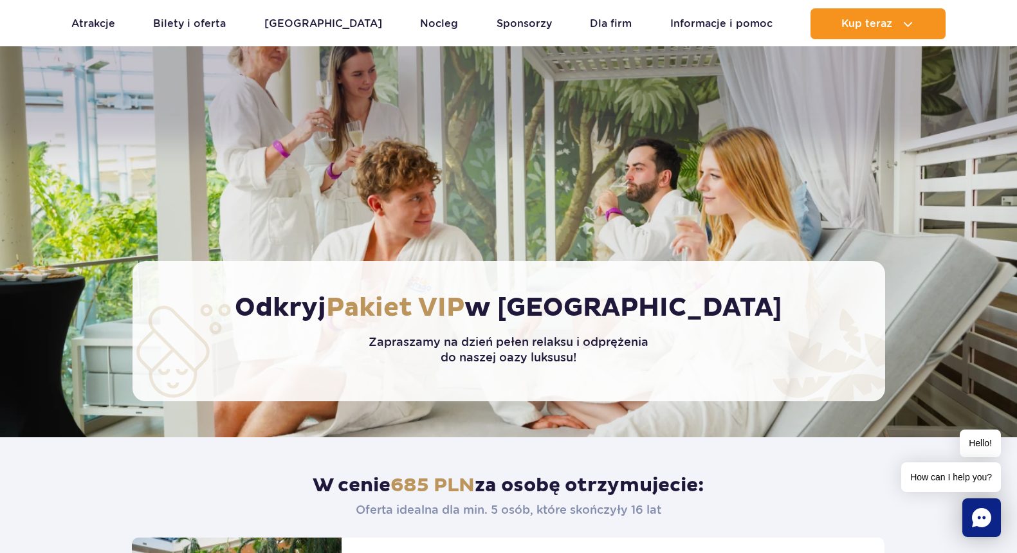
scroll to position [406, 0]
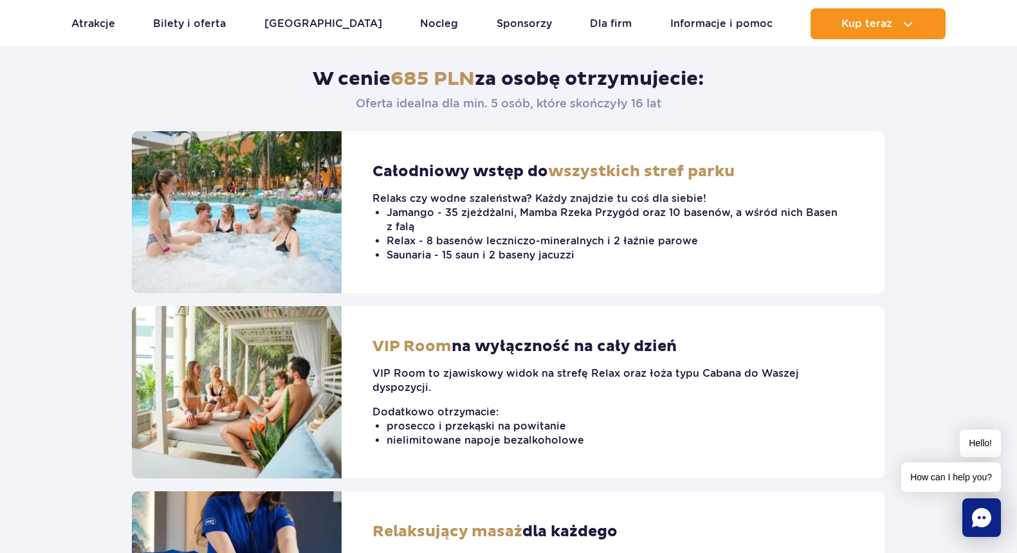
click at [475, 102] on p "Oferta idealna dla min. 5 osób, które skończyły 16 lat" at bounding box center [508, 103] width 305 height 14
click at [584, 100] on p "Oferta idealna dla min. 5 osób, które skończyły 16 lat" at bounding box center [508, 103] width 305 height 14
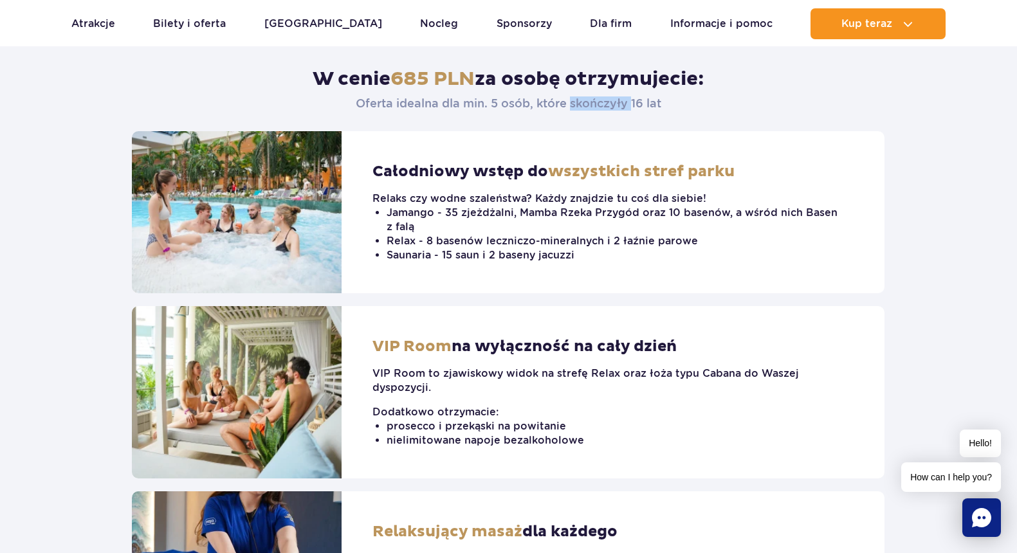
click at [584, 100] on p "Oferta idealna dla min. 5 osób, które skończyły 16 lat" at bounding box center [508, 103] width 305 height 14
click at [666, 100] on header "W cenie 685 PLN za osobę otrzymujecie: Oferta idealna dla min. 5 osób, które sk…" at bounding box center [508, 81] width 753 height 100
drag, startPoint x: 389, startPoint y: 101, endPoint x: 669, endPoint y: 107, distance: 280.4
click at [648, 108] on p "Oferta idealna dla min. 5 osób, które skończyły 16 lat" at bounding box center [508, 103] width 305 height 14
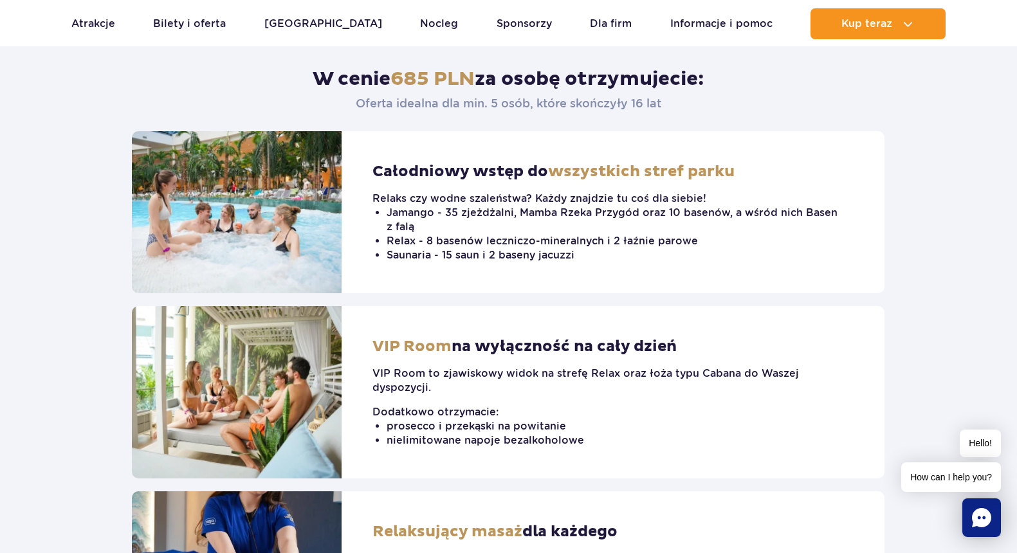
click at [693, 106] on header "W cenie 685 PLN za osobę otrzymujecie: Oferta idealna dla min. 5 osób, które sk…" at bounding box center [508, 81] width 753 height 100
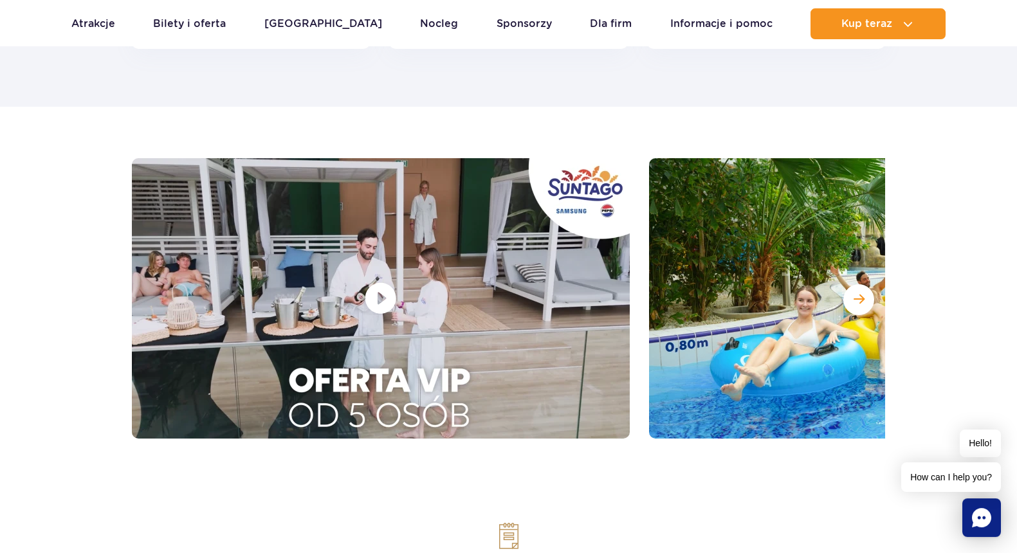
scroll to position [1762, 0]
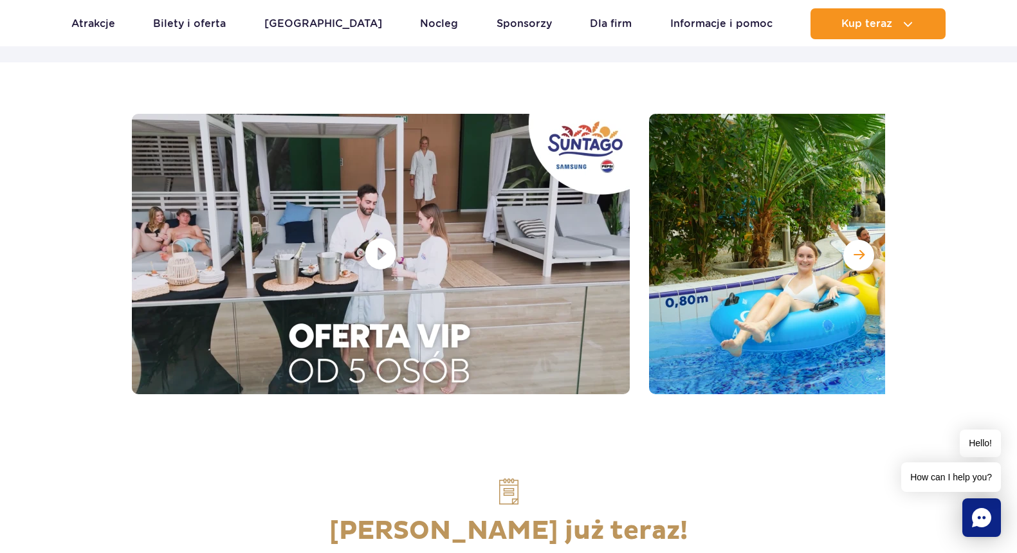
click at [378, 251] on div at bounding box center [381, 254] width 498 height 280
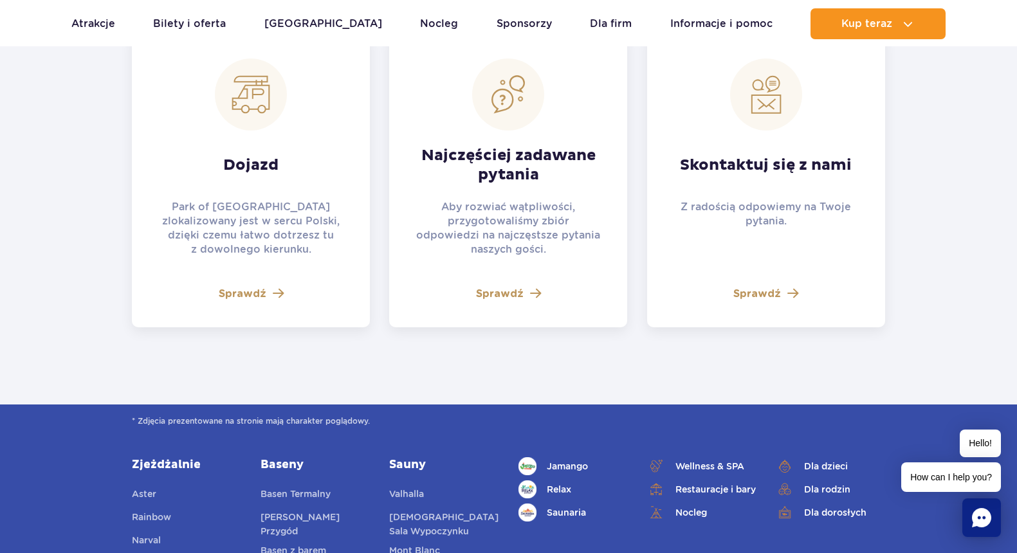
scroll to position [2982, 0]
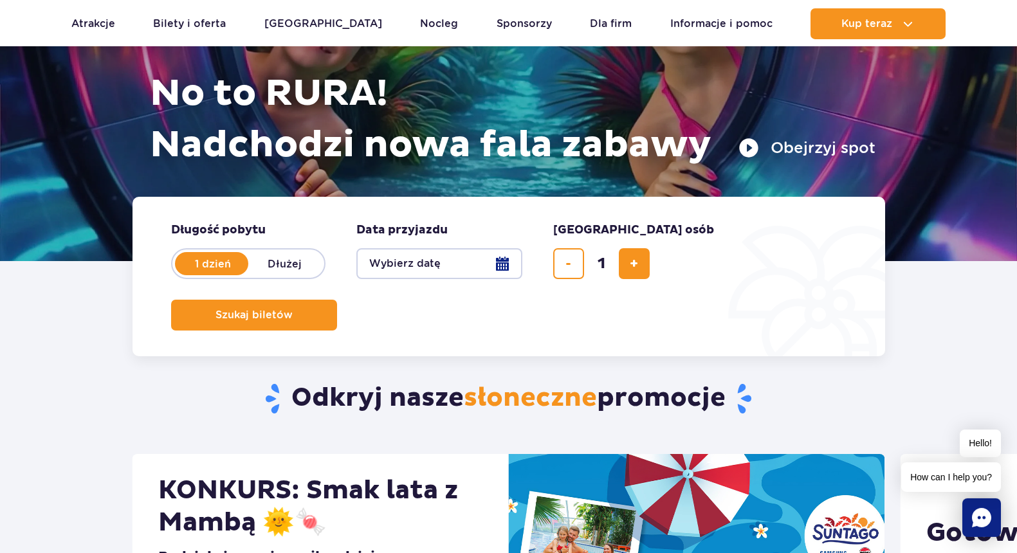
scroll to position [542, 0]
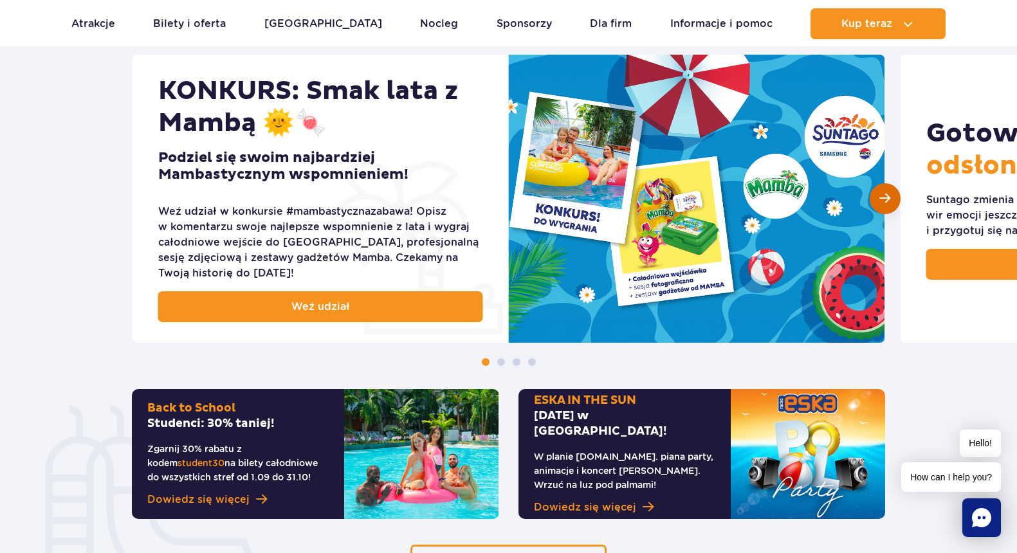
click at [881, 201] on span "Następny slajd" at bounding box center [884, 198] width 11 height 12
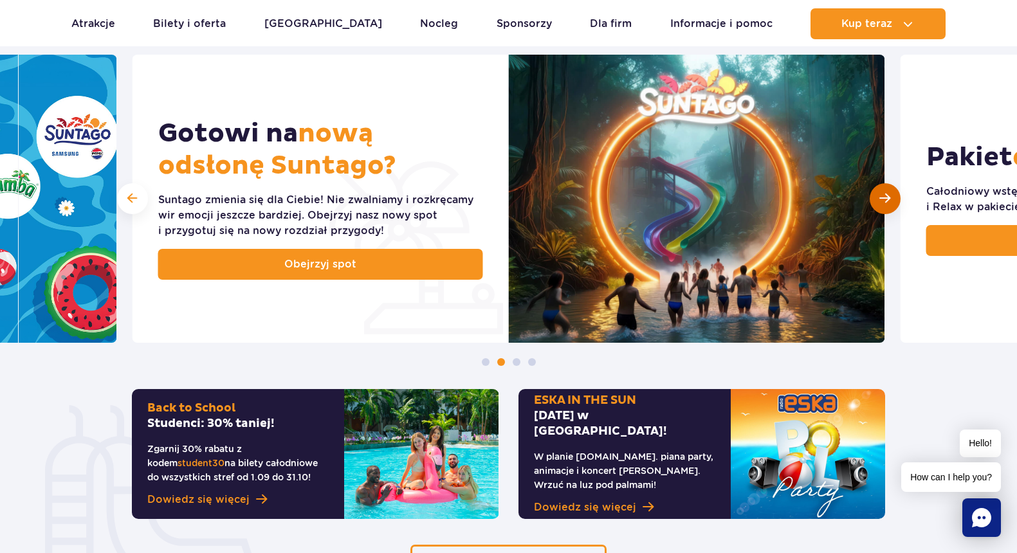
click at [881, 201] on span "Następny slajd" at bounding box center [884, 198] width 11 height 12
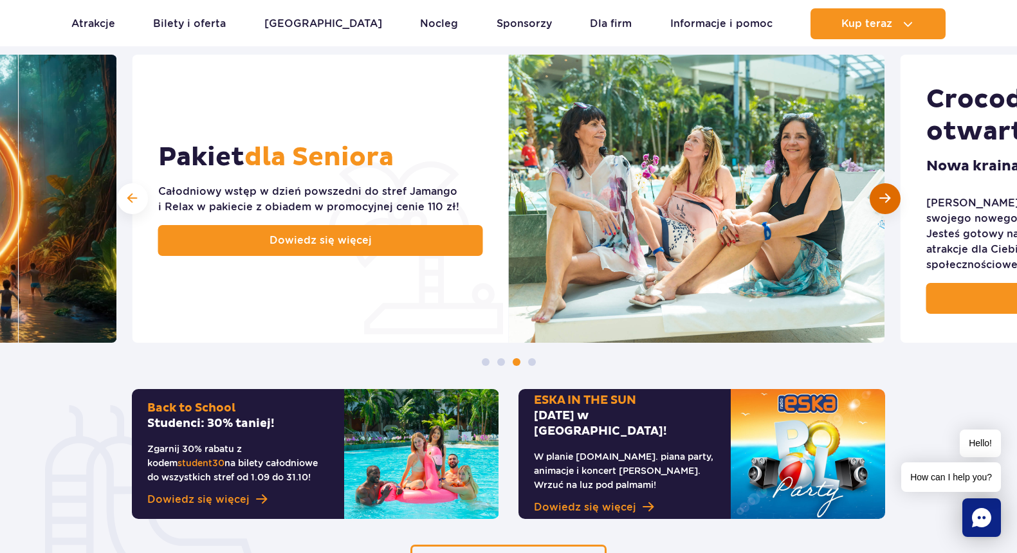
click at [881, 201] on span "Następny slajd" at bounding box center [884, 198] width 11 height 12
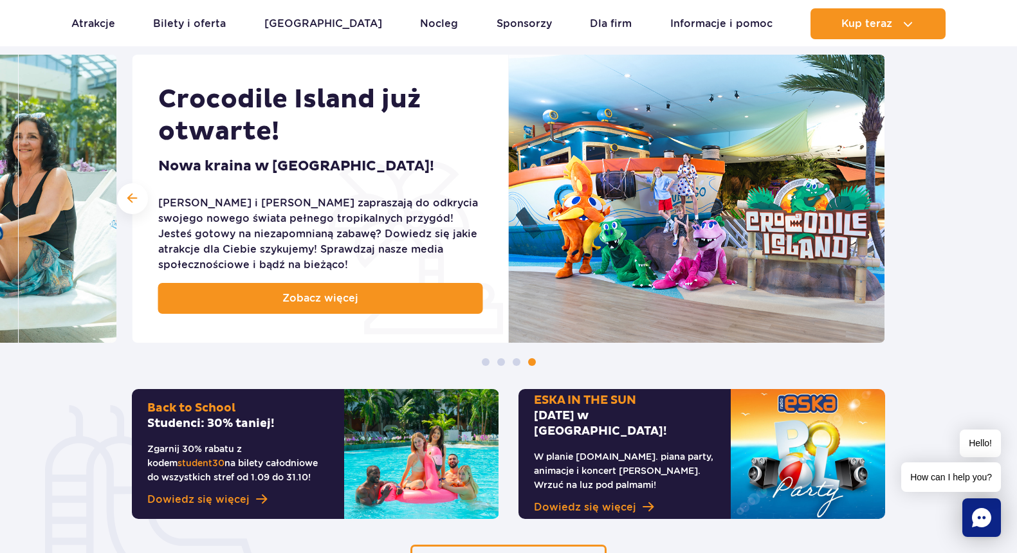
click at [881, 201] on img at bounding box center [697, 199] width 376 height 288
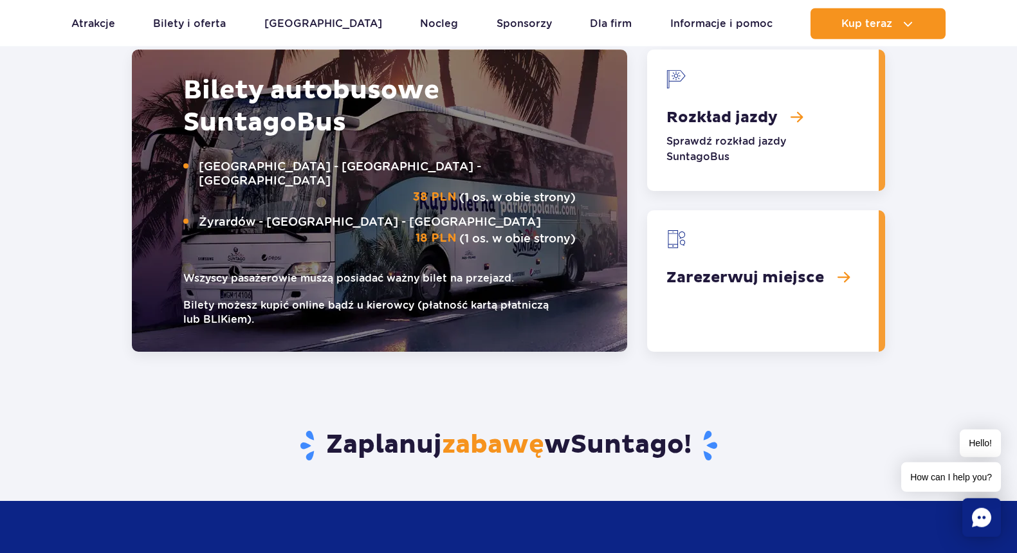
scroll to position [1762, 0]
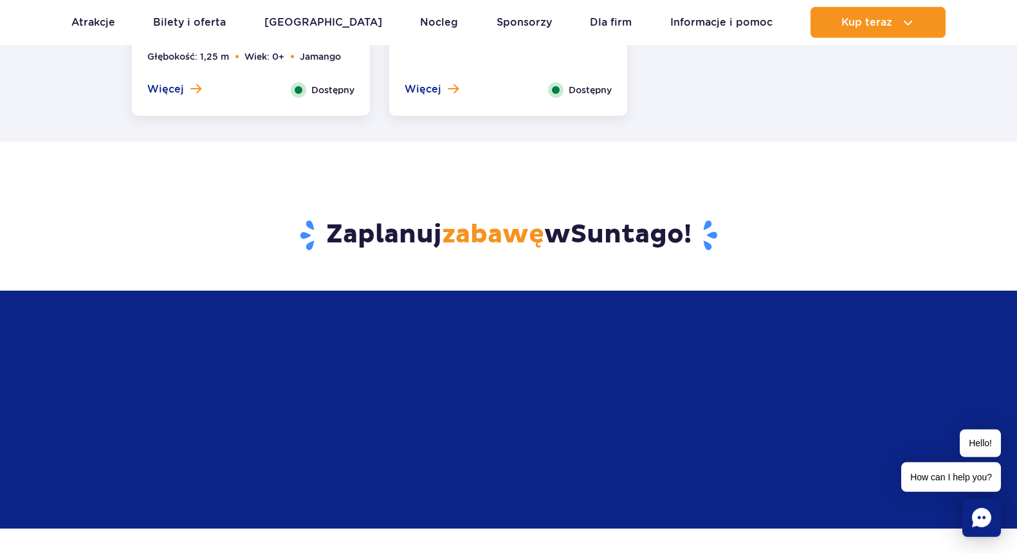
scroll to position [2440, 0]
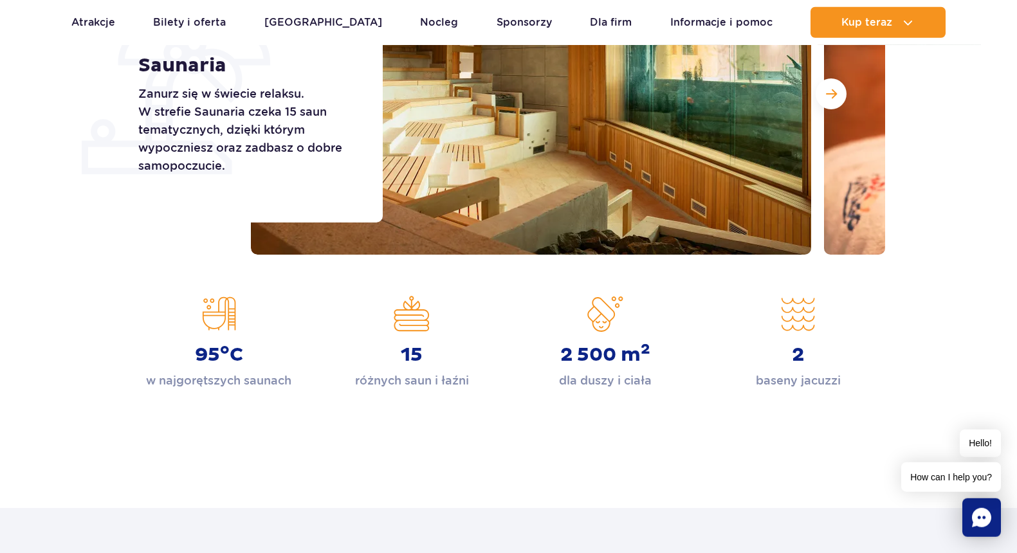
scroll to position [135, 0]
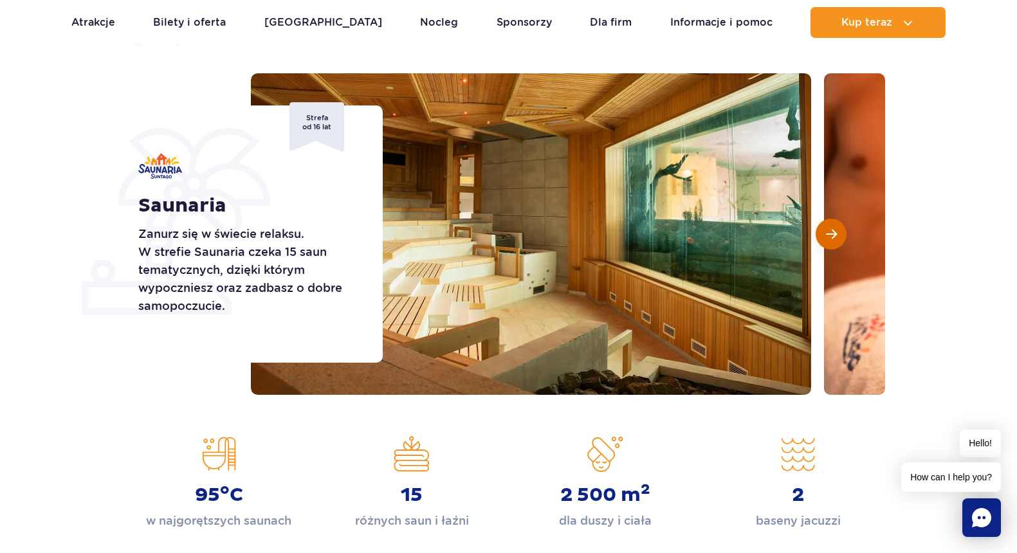
click at [827, 231] on span "Następny slajd" at bounding box center [831, 234] width 11 height 12
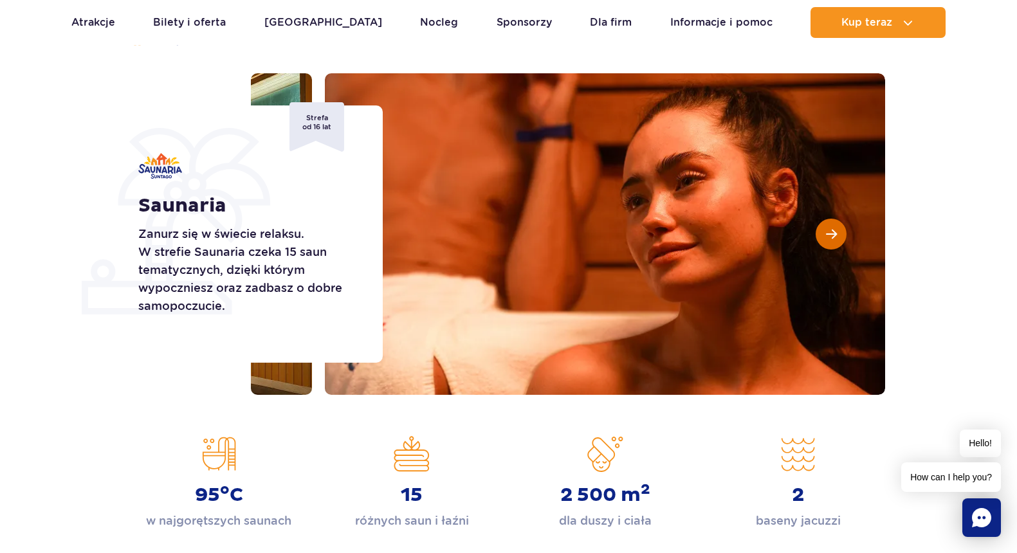
click at [827, 231] on span "Następny slajd" at bounding box center [831, 234] width 11 height 12
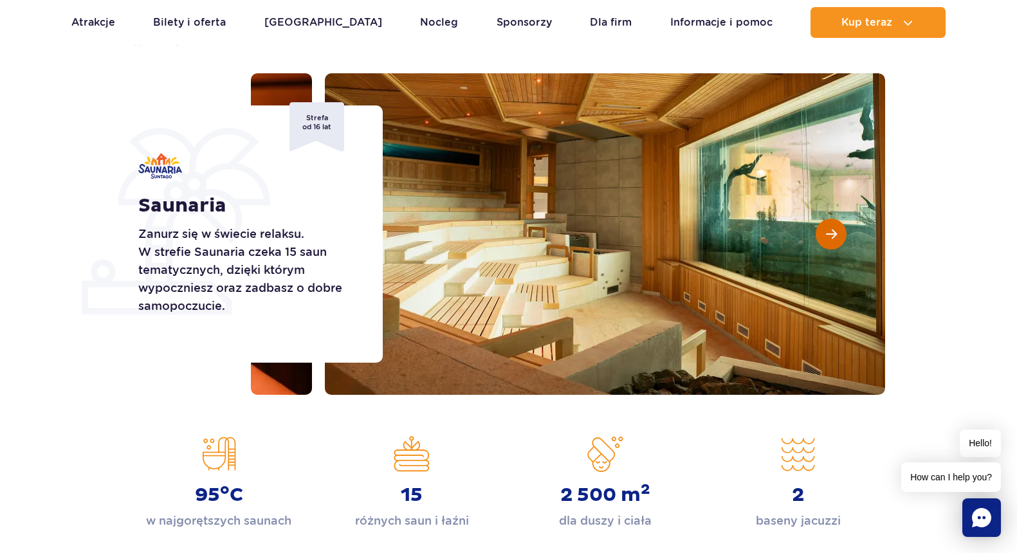
click at [827, 231] on span "Następny slajd" at bounding box center [831, 234] width 11 height 12
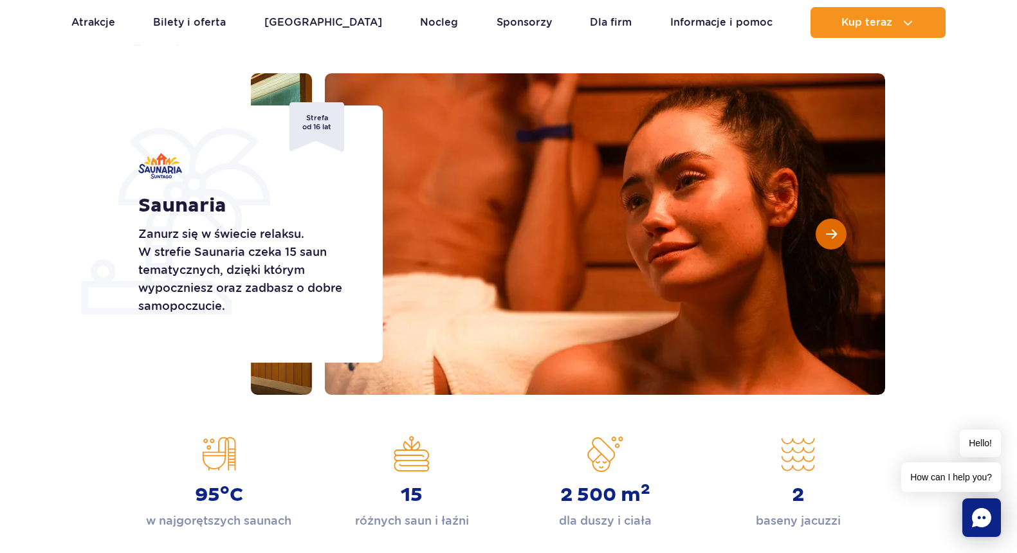
click at [827, 231] on span "Następny slajd" at bounding box center [831, 234] width 11 height 12
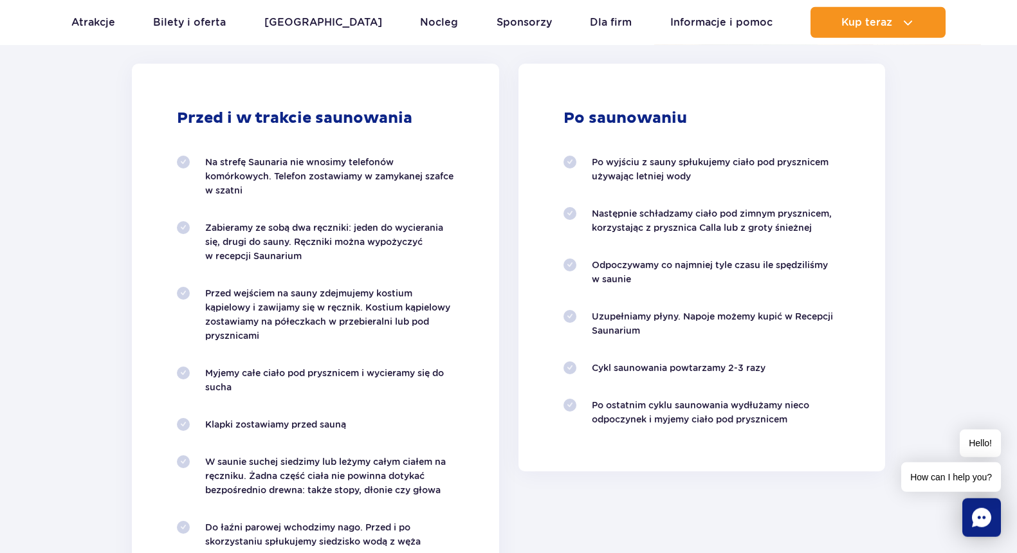
scroll to position [1355, 0]
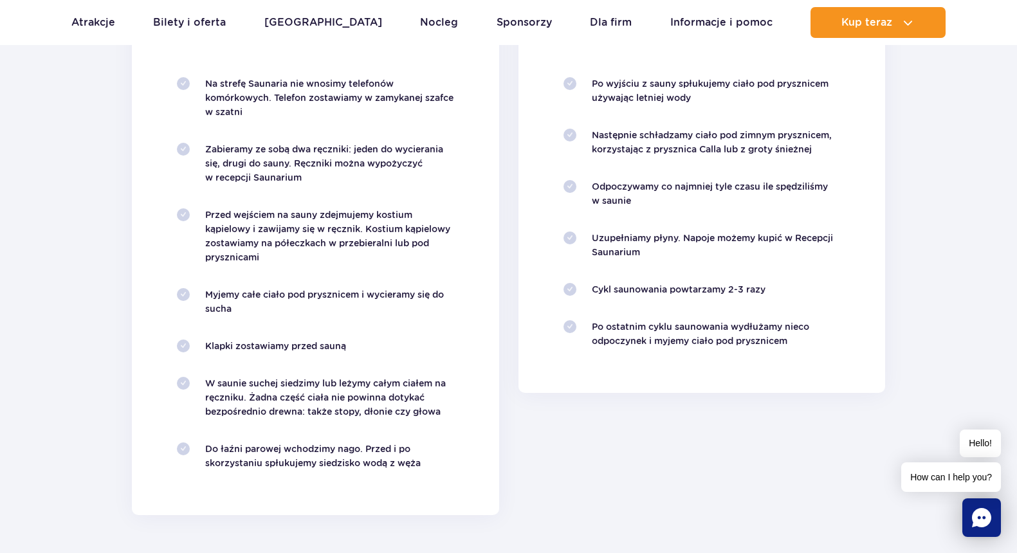
click at [684, 101] on p "Po wyjściu z sauny spłukujemy ciało pod prysznicem używając letniej wody" at bounding box center [716, 91] width 249 height 28
click at [792, 137] on p "Następnie schładzamy ciało pod zimnym prysznicem, korzystając z prysznica Calla…" at bounding box center [716, 142] width 249 height 28
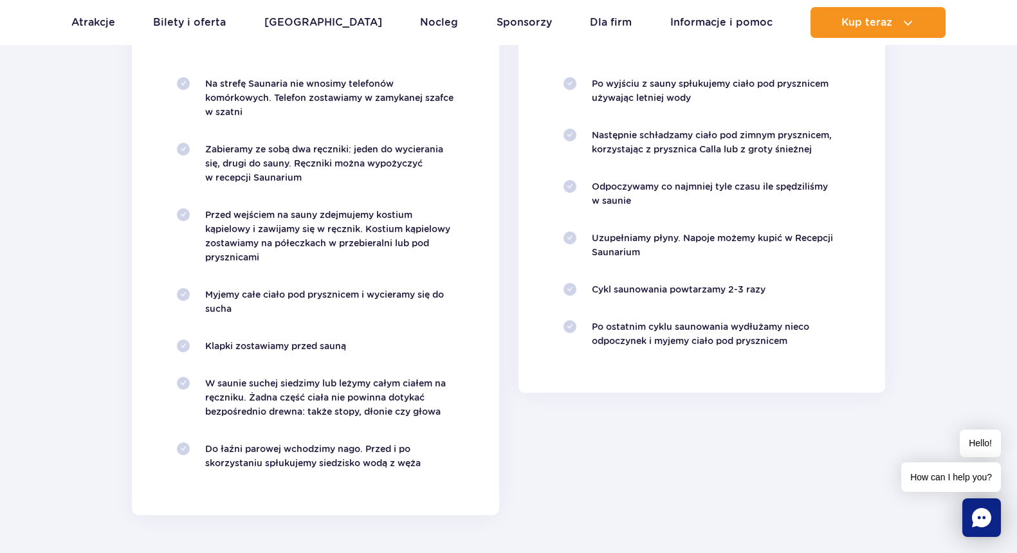
click at [792, 137] on p "Następnie schładzamy ciało pod zimnym prysznicem, korzystając z prysznica Calla…" at bounding box center [716, 142] width 249 height 28
click at [721, 140] on p "Następnie schładzamy ciało pod zimnym prysznicem, korzystając z prysznica Calla…" at bounding box center [716, 142] width 249 height 28
click at [653, 188] on p "Odpoczywamy co najmniej tyle czasu ile spędziliśmy w saunie" at bounding box center [716, 193] width 249 height 28
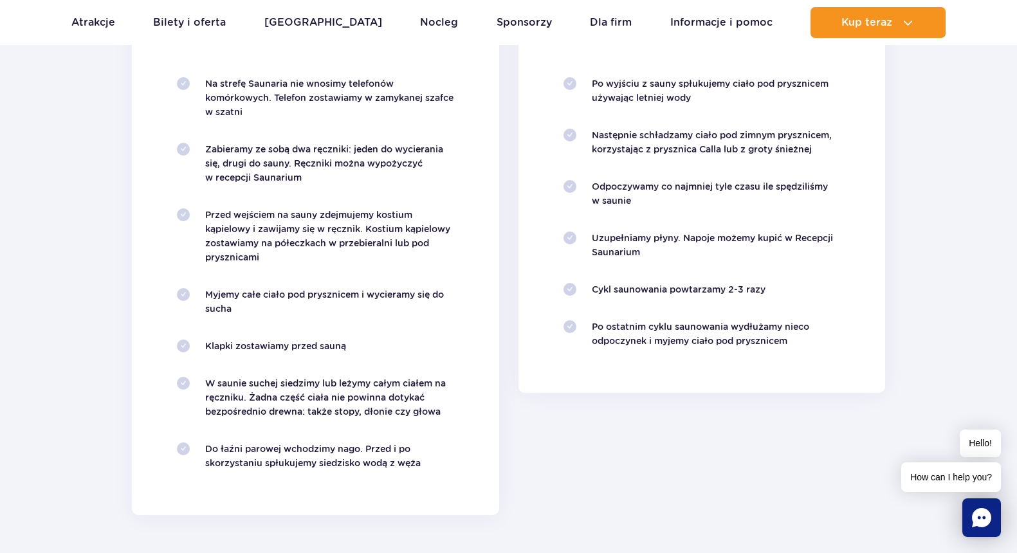
click at [741, 237] on p "Uzupełniamy płyny. Napoje możemy kupić w Recepcji Saunarium" at bounding box center [716, 245] width 249 height 28
click at [670, 244] on p "Uzupełniamy płyny. Napoje możemy kupić w Recepcji Saunarium" at bounding box center [716, 245] width 249 height 28
click at [727, 329] on p "Po ostatnim cyklu saunowania wydłużamy nieco odpoczynek i myjemy ciało pod prys…" at bounding box center [716, 334] width 249 height 28
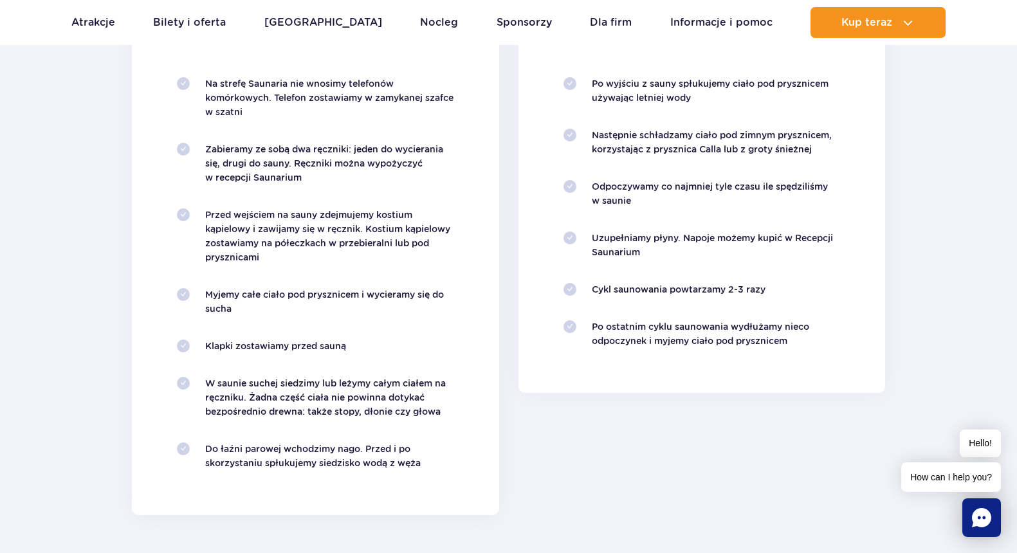
click at [727, 329] on p "Po ostatnim cyklu saunowania wydłużamy nieco odpoczynek i myjemy ciało pod prys…" at bounding box center [716, 334] width 249 height 28
click at [658, 336] on p "Po ostatnim cyklu saunowania wydłużamy nieco odpoczynek i myjemy ciało pod prys…" at bounding box center [716, 334] width 249 height 28
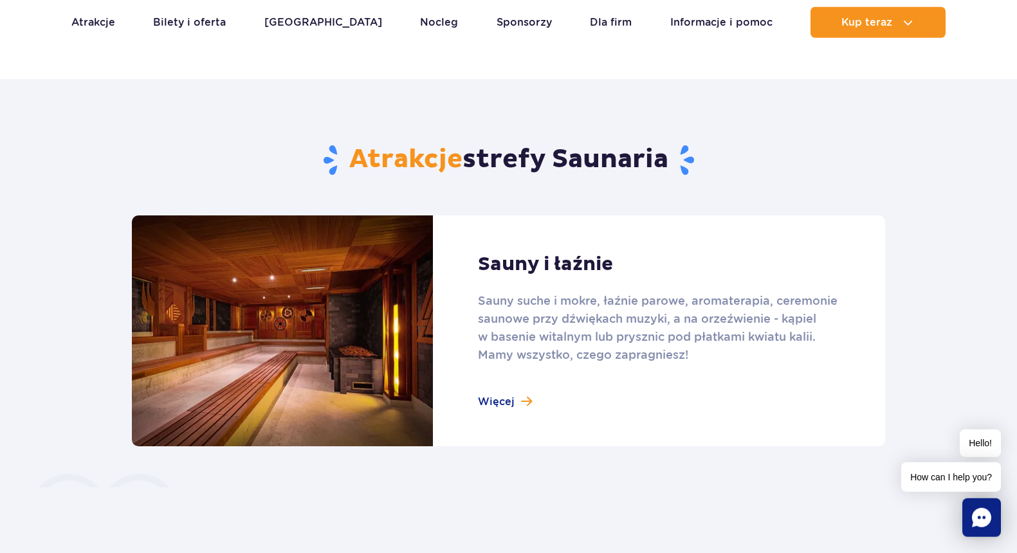
scroll to position [678, 0]
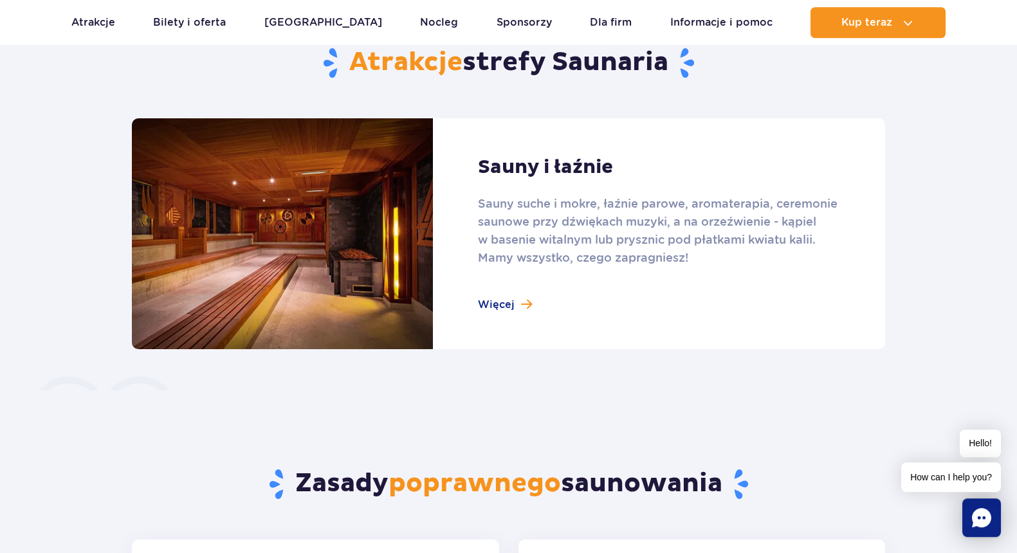
scroll to position [678, 0]
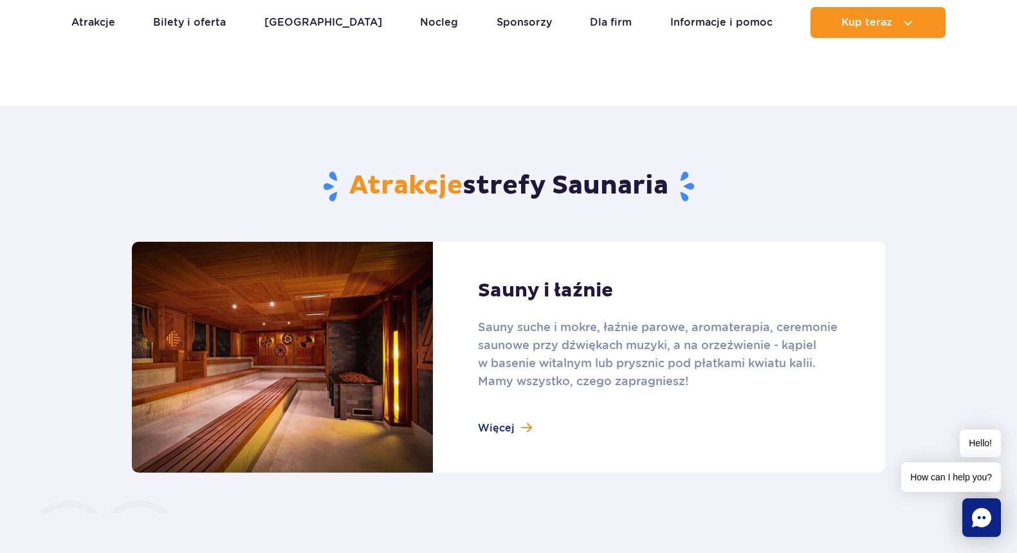
click at [509, 429] on link at bounding box center [508, 357] width 753 height 231
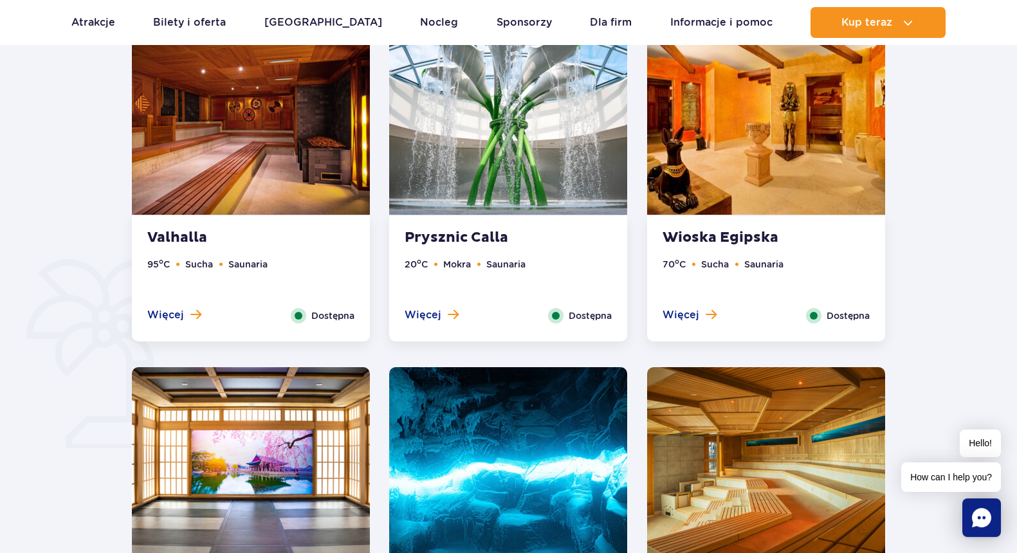
scroll to position [678, 0]
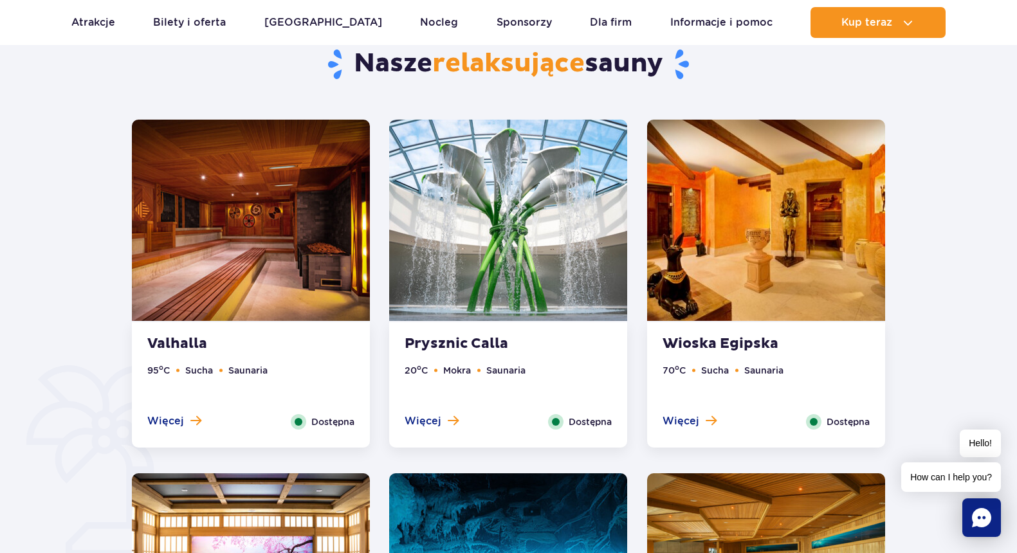
click at [756, 231] on img at bounding box center [766, 220] width 238 height 201
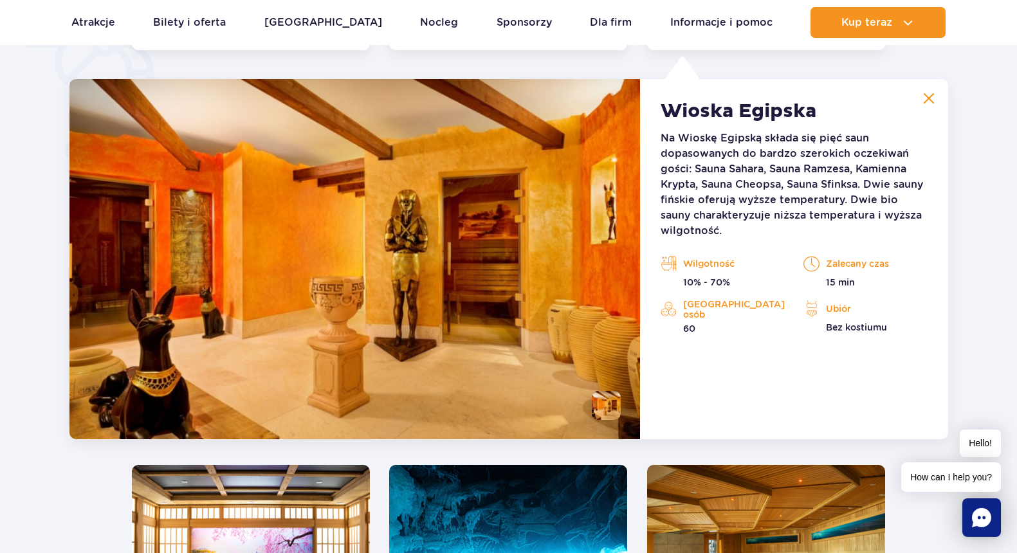
scroll to position [1077, 0]
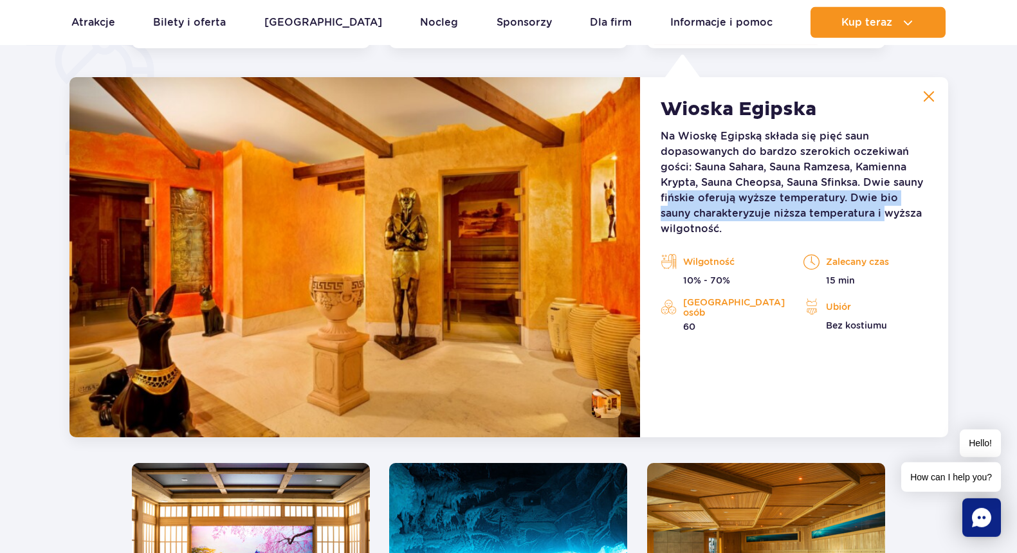
drag, startPoint x: 668, startPoint y: 196, endPoint x: 859, endPoint y: 206, distance: 191.2
click at [851, 207] on p "Na Wioskę Egipską składa się pięć saun dopasowanych do bardzo szerokich oczekiw…" at bounding box center [793, 183] width 266 height 108
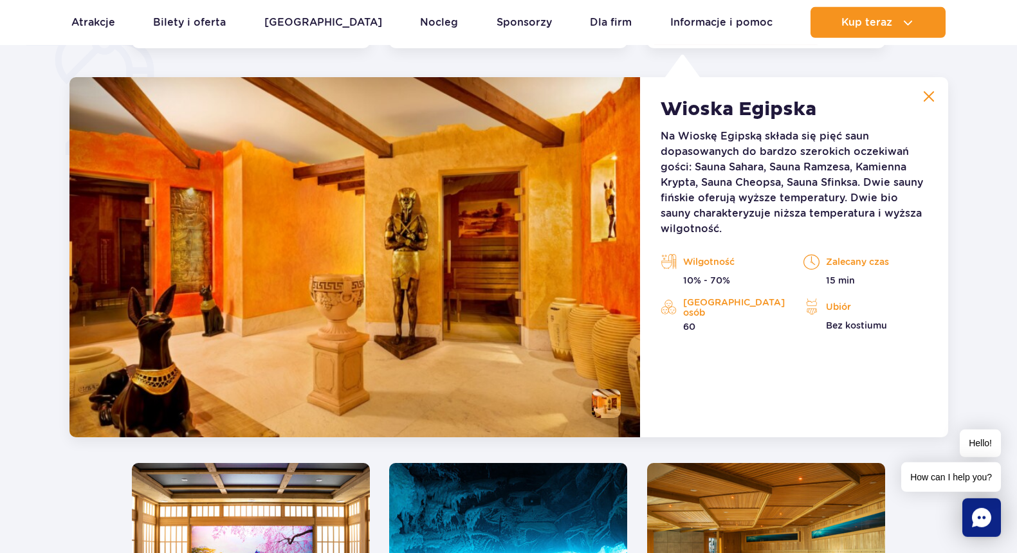
click at [858, 182] on p "Na Wioskę Egipską składa się pięć saun dopasowanych do bardzo szerokich oczekiw…" at bounding box center [793, 183] width 266 height 108
drag, startPoint x: 666, startPoint y: 212, endPoint x: 786, endPoint y: 227, distance: 121.2
click at [786, 227] on p "Na Wioskę Egipską składa się pięć saun dopasowanych do bardzo szerokich oczekiw…" at bounding box center [793, 183] width 266 height 108
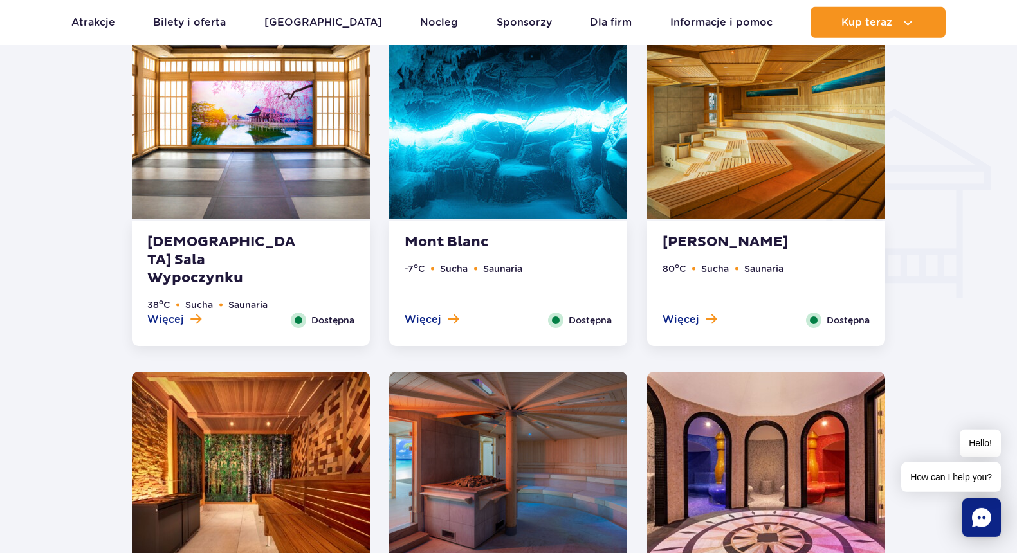
scroll to position [1570, 0]
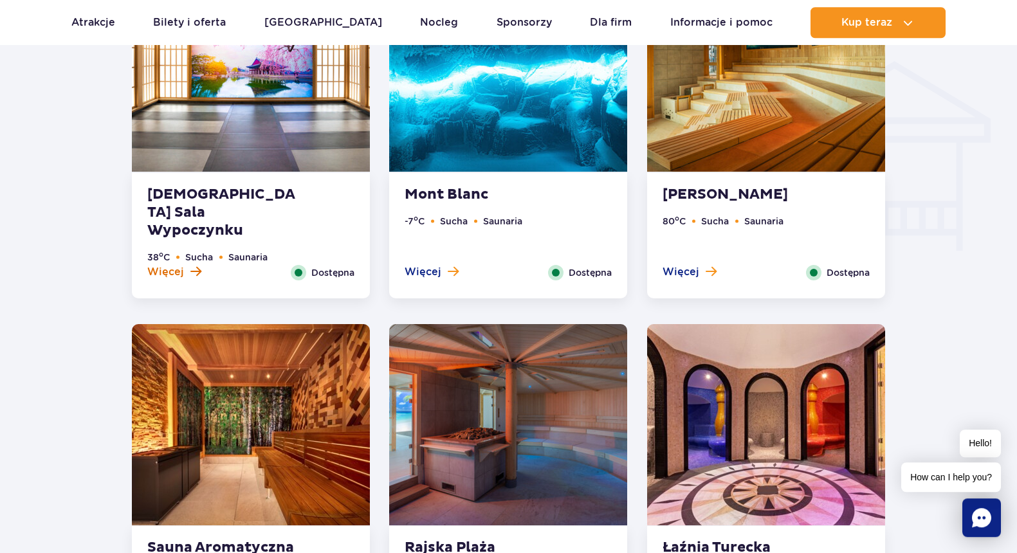
click at [187, 271] on button "Więcej" at bounding box center [174, 272] width 54 height 14
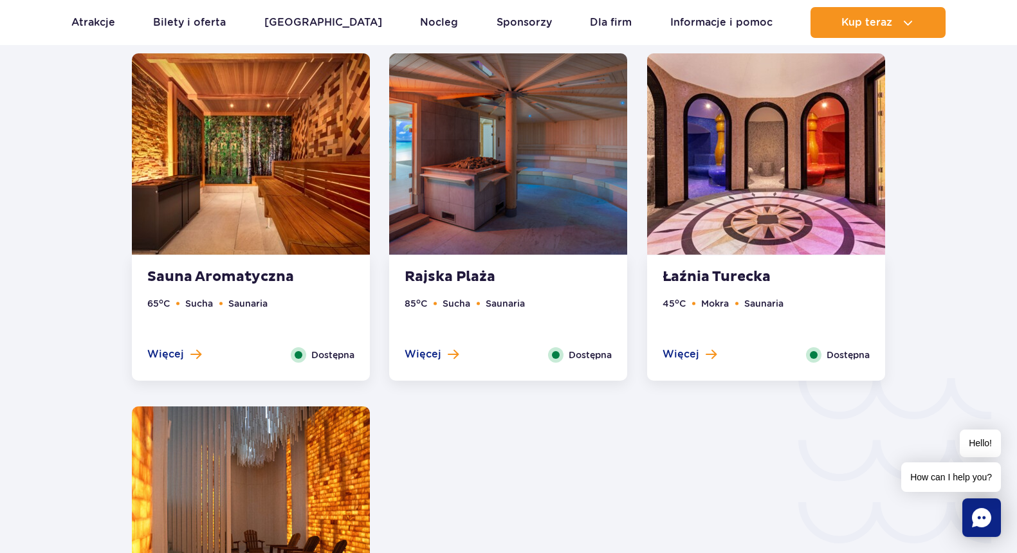
scroll to position [1837, 0]
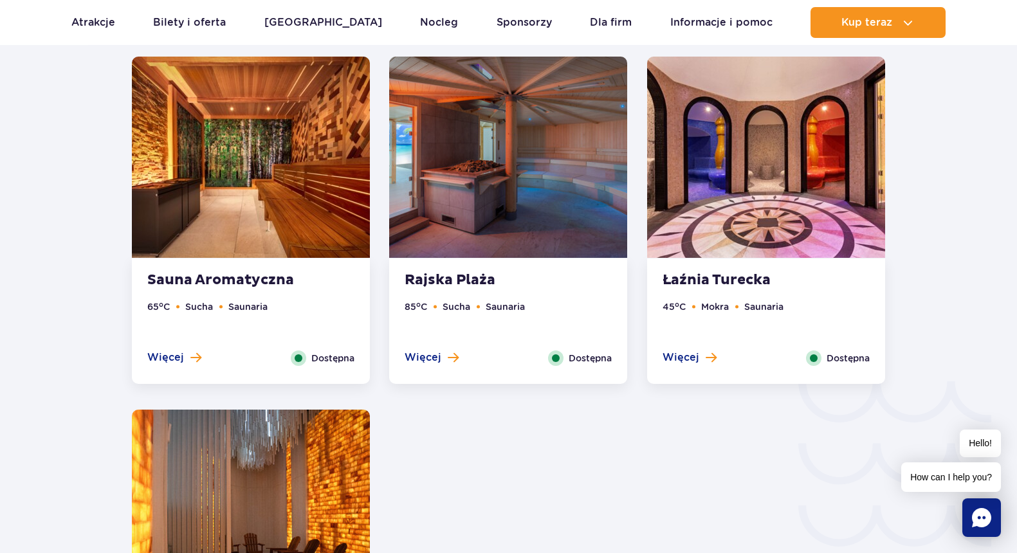
click at [840, 359] on span "Dostępna" at bounding box center [847, 358] width 43 height 14
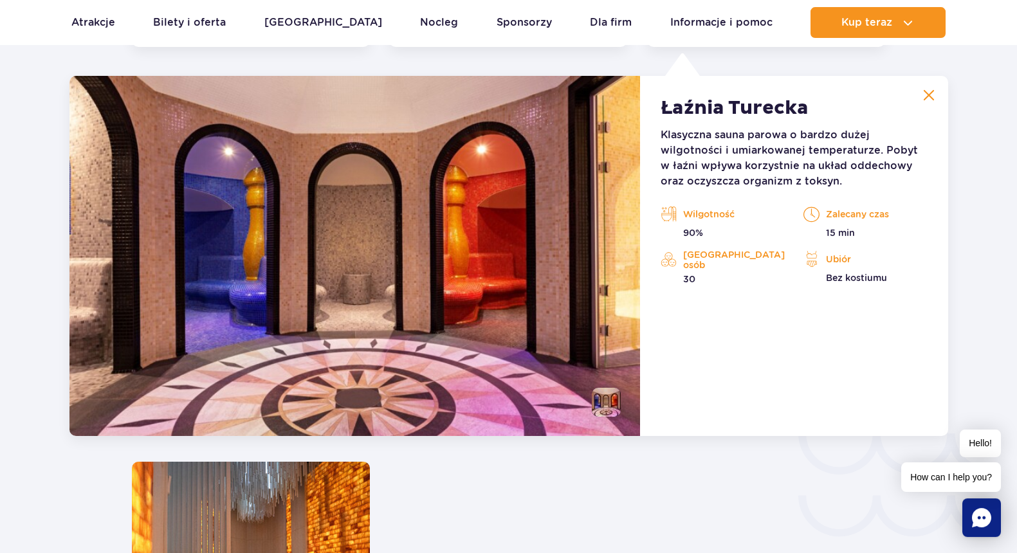
scroll to position [1784, 0]
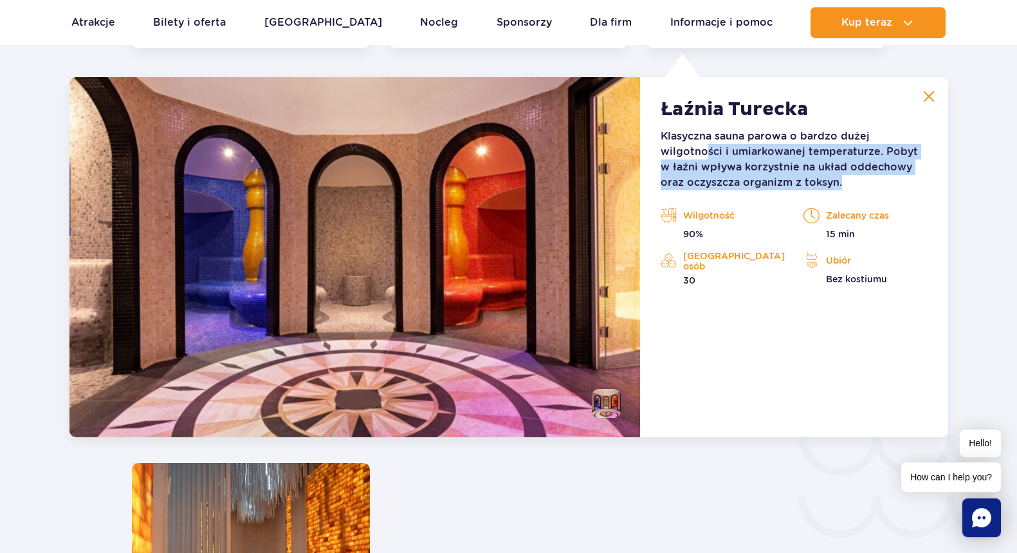
drag, startPoint x: 704, startPoint y: 156, endPoint x: 856, endPoint y: 177, distance: 153.3
click at [856, 177] on p "Klasyczna sauna parowa o bardzo dużej wilgotności i umiarkowanej temperaturze. …" at bounding box center [793, 160] width 266 height 62
click at [795, 163] on p "Klasyczna sauna parowa o bardzo dużej wilgotności i umiarkowanej temperaturze. …" at bounding box center [793, 160] width 266 height 62
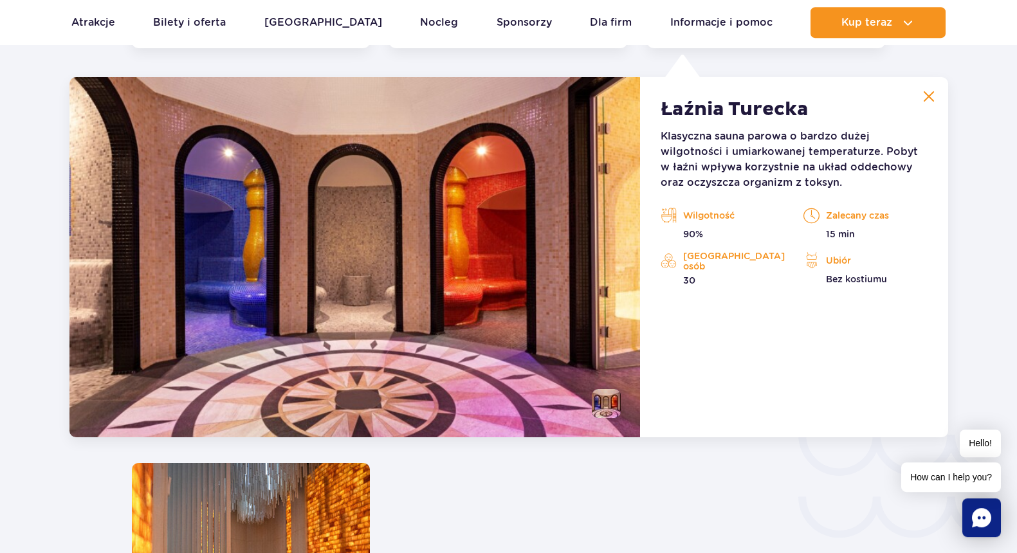
click at [377, 251] on img at bounding box center [354, 257] width 571 height 360
